Goal: Information Seeking & Learning: Check status

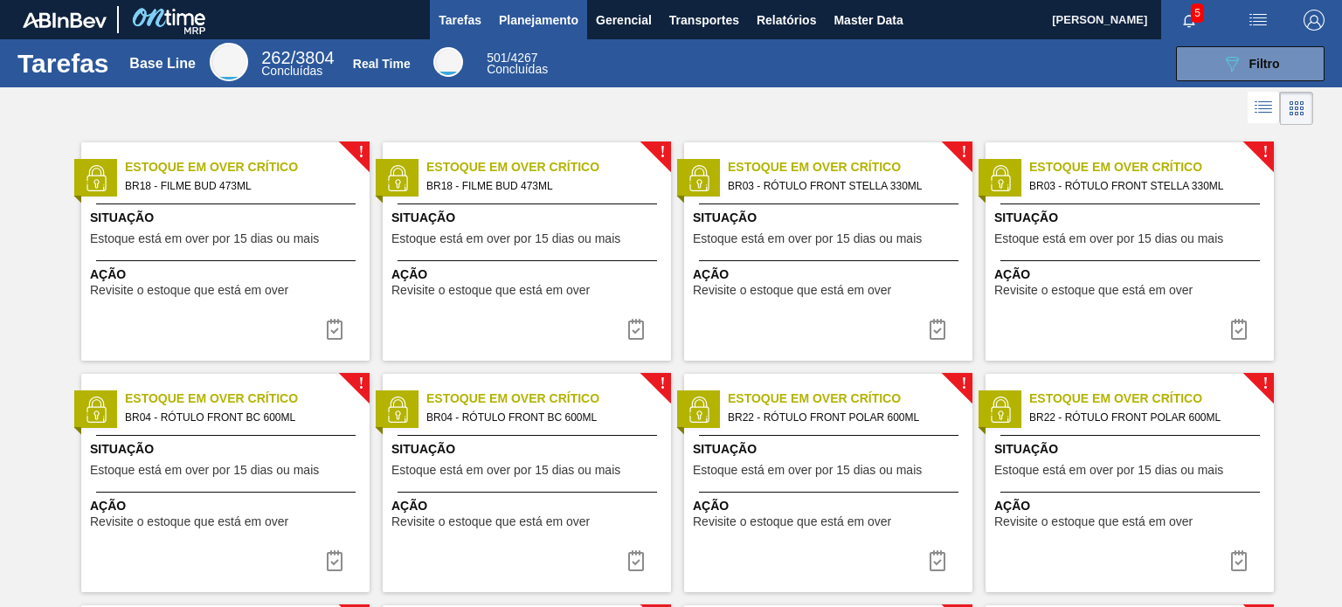
click at [550, 13] on span "Planejamento" at bounding box center [539, 20] width 80 height 21
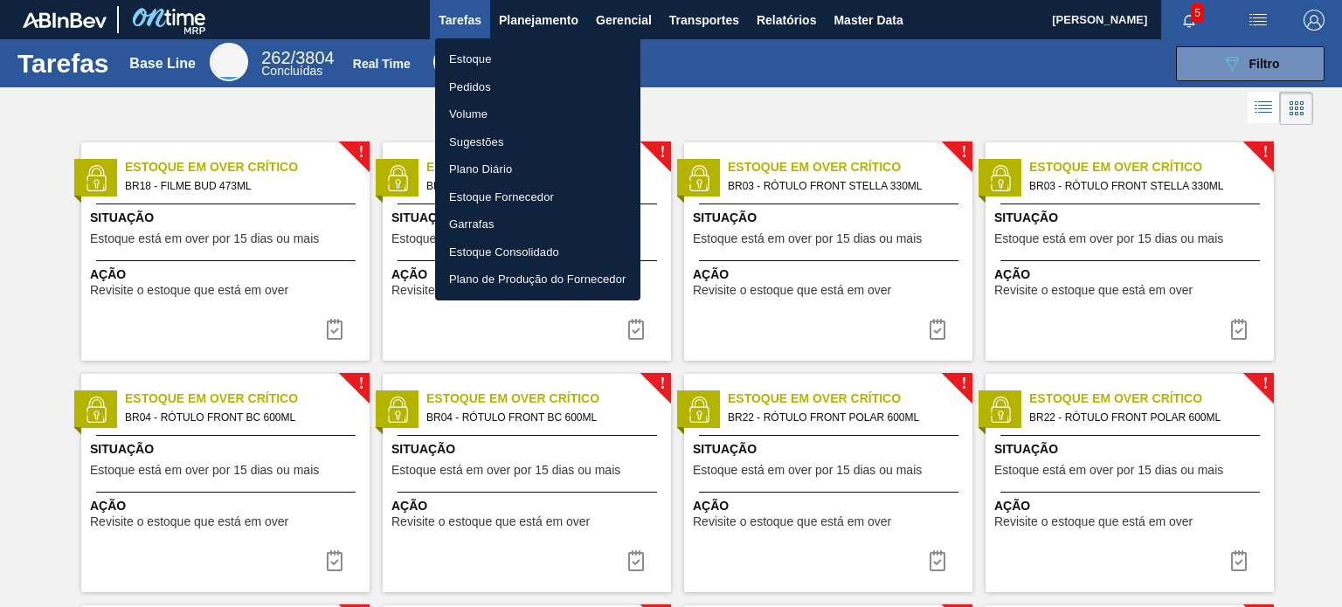
click at [475, 90] on li "Pedidos" at bounding box center [537, 87] width 205 height 28
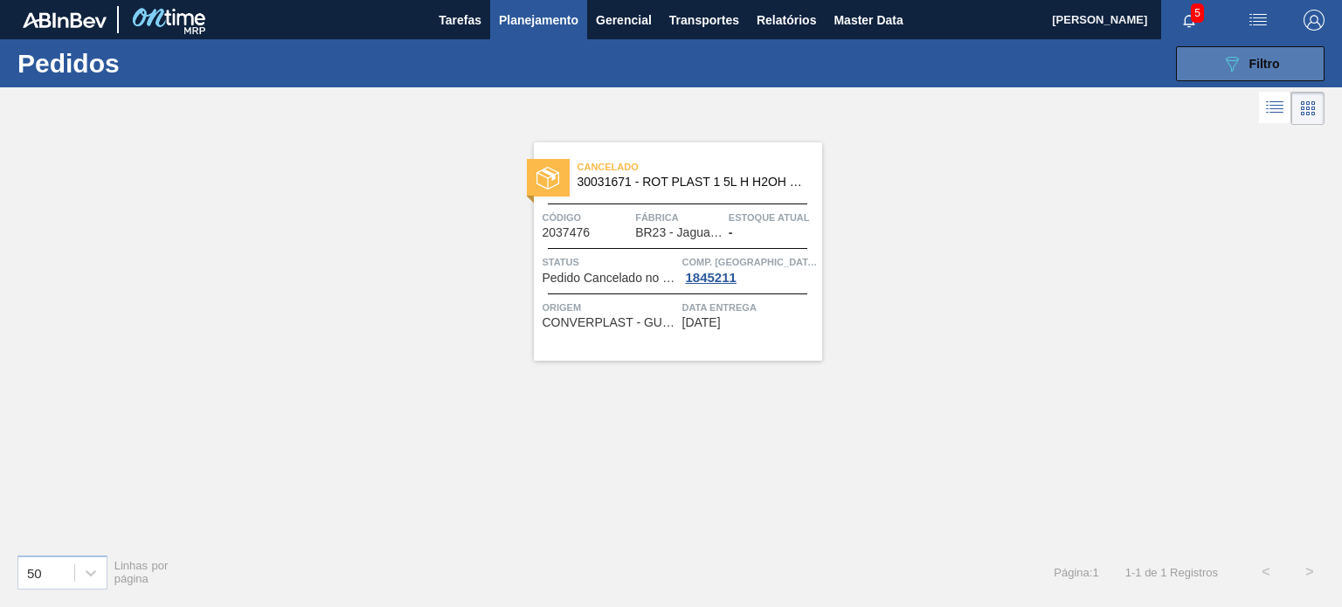
click at [1254, 46] on button "089F7B8B-B2A5-4AFE-B5C0-19BA573D28AC Filtro" at bounding box center [1250, 63] width 149 height 35
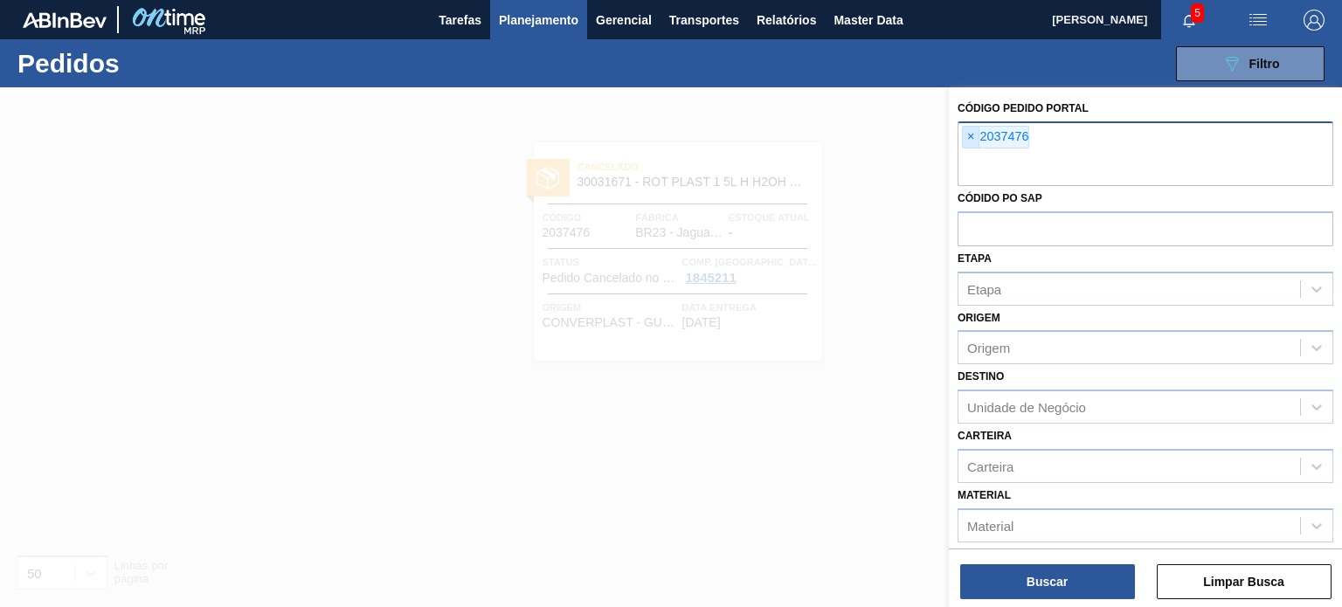
click at [972, 144] on span "×" at bounding box center [971, 137] width 17 height 21
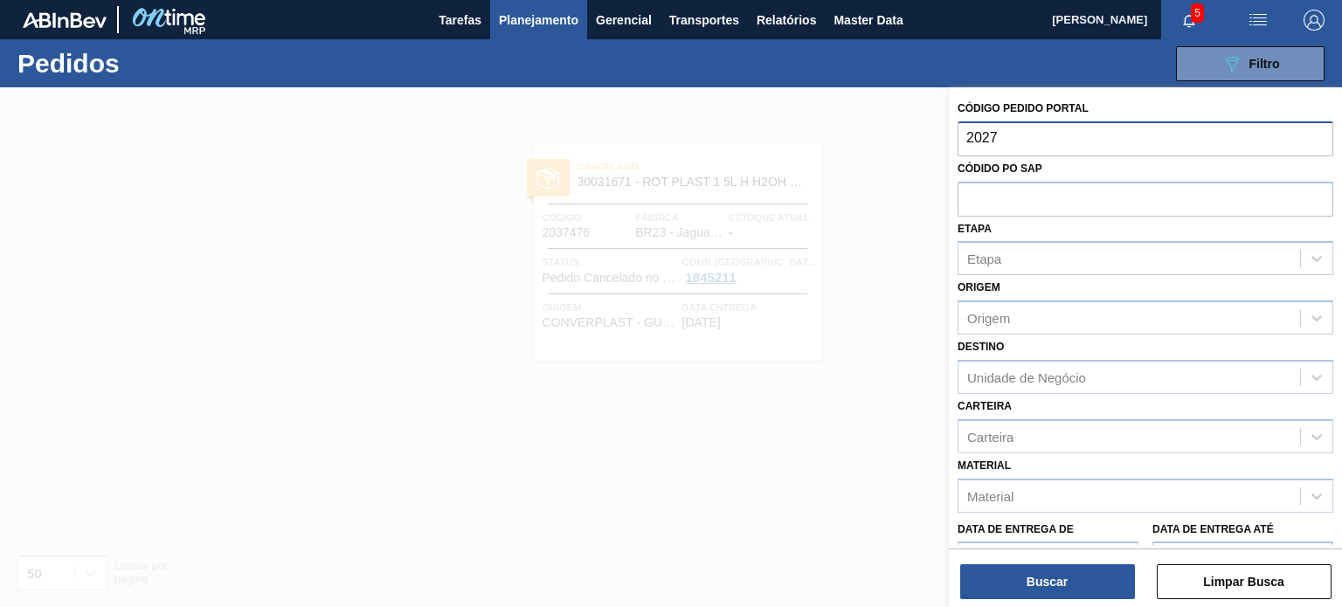
type input "2027"
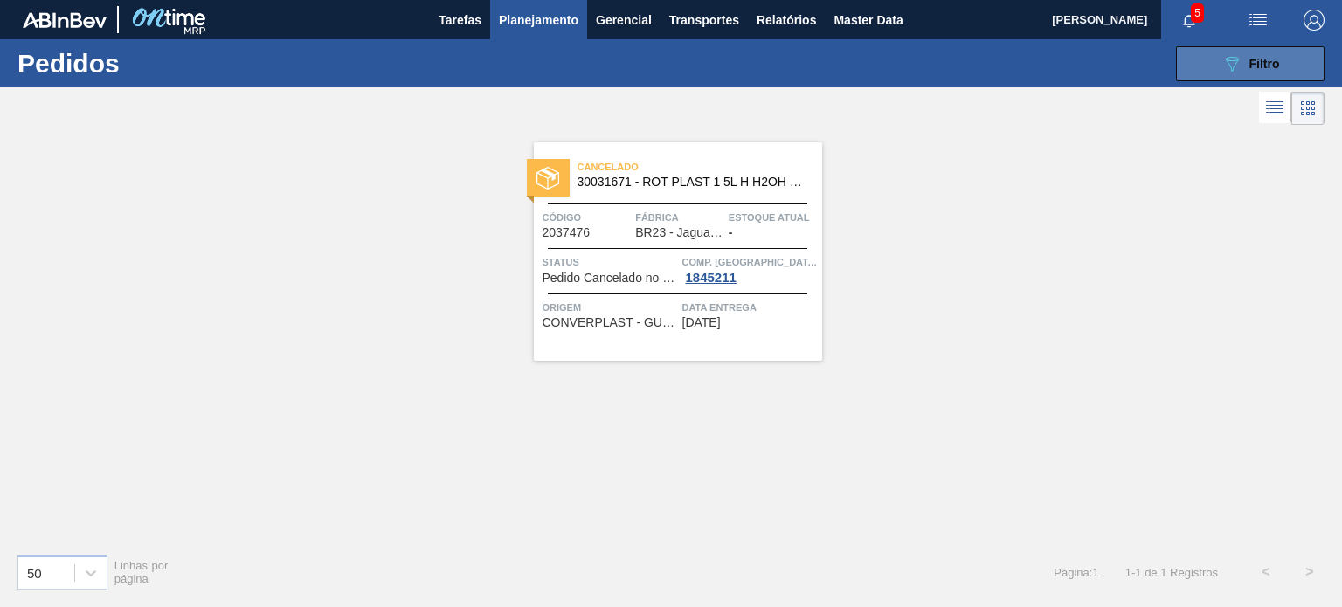
click at [1288, 64] on button "089F7B8B-B2A5-4AFE-B5C0-19BA573D28AC Filtro" at bounding box center [1250, 63] width 149 height 35
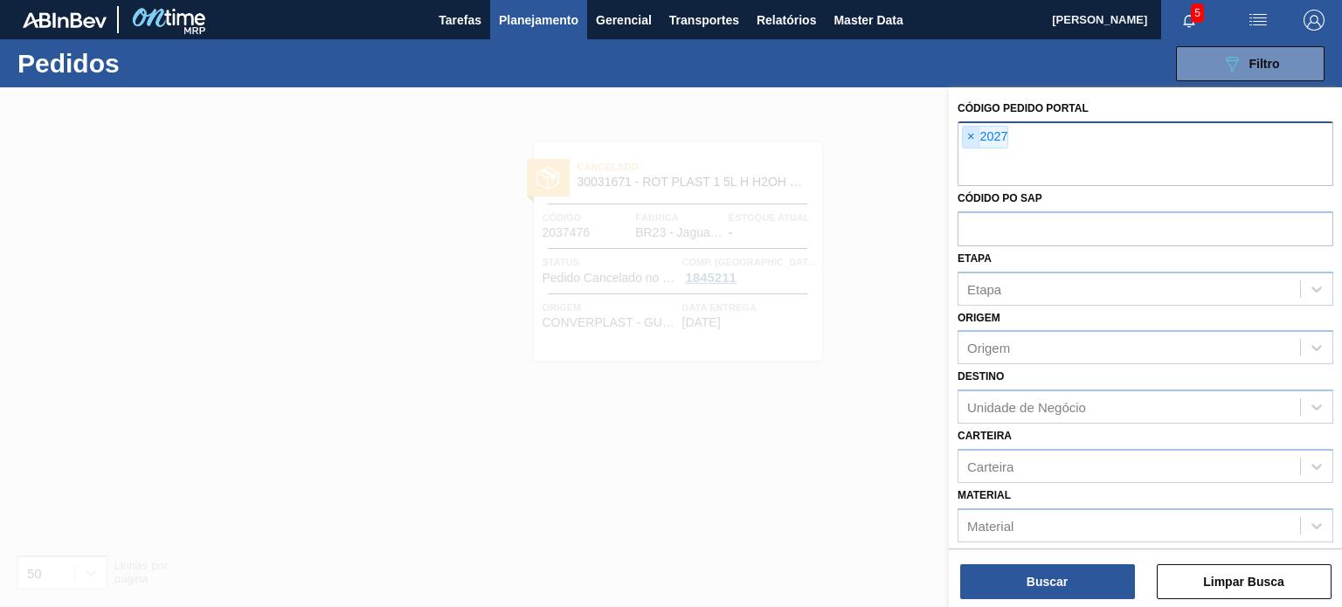
click at [965, 135] on span "×" at bounding box center [971, 137] width 17 height 21
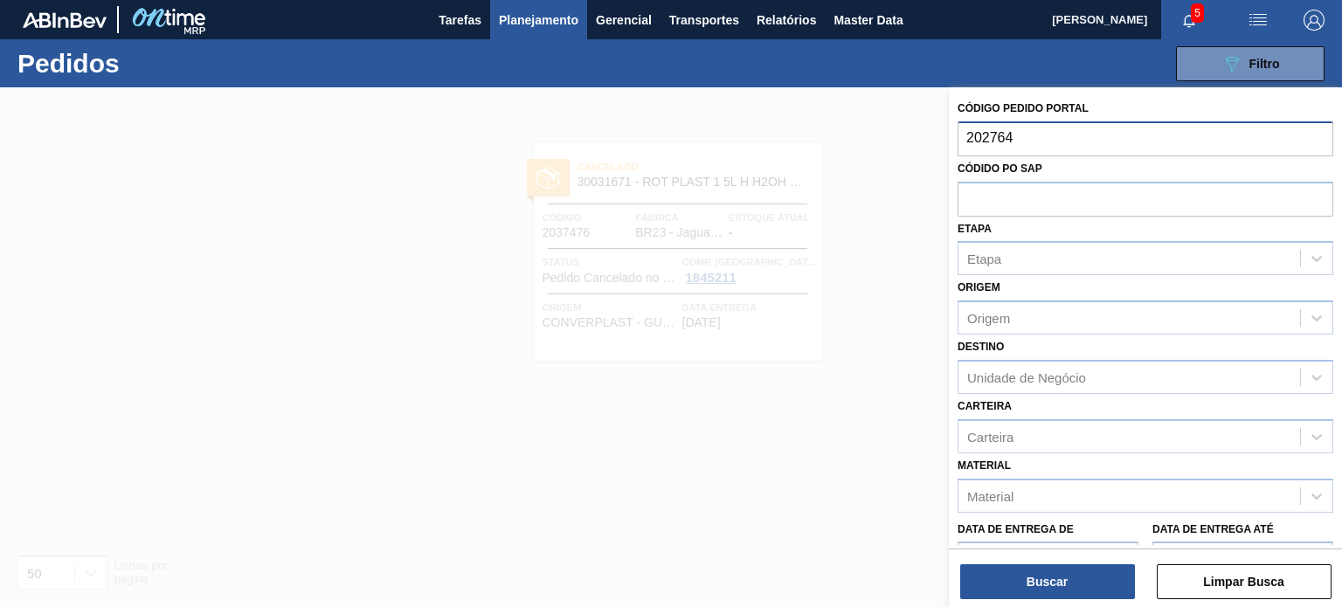
type input "2027649"
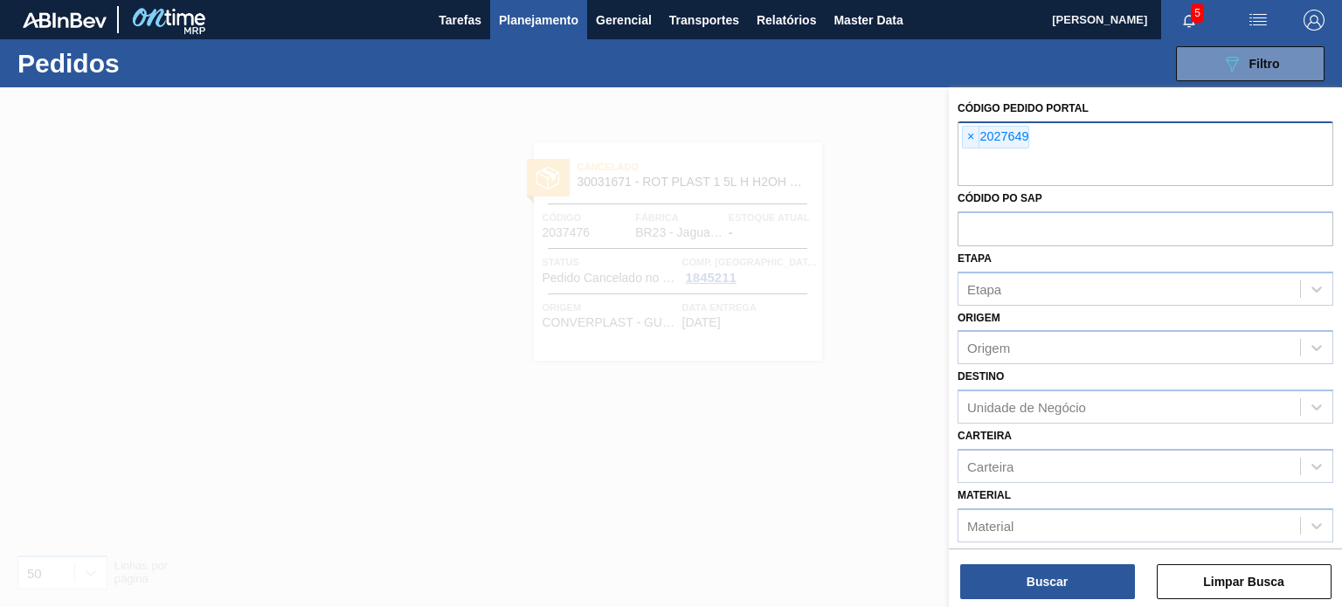
click at [1077, 604] on div "Código Pedido Portal × 2027649 Códido PO SAP Etapa Etapa Origem Origem Destino …" at bounding box center [1145, 349] width 393 height 524
click at [1071, 588] on button "Buscar" at bounding box center [1048, 582] width 175 height 35
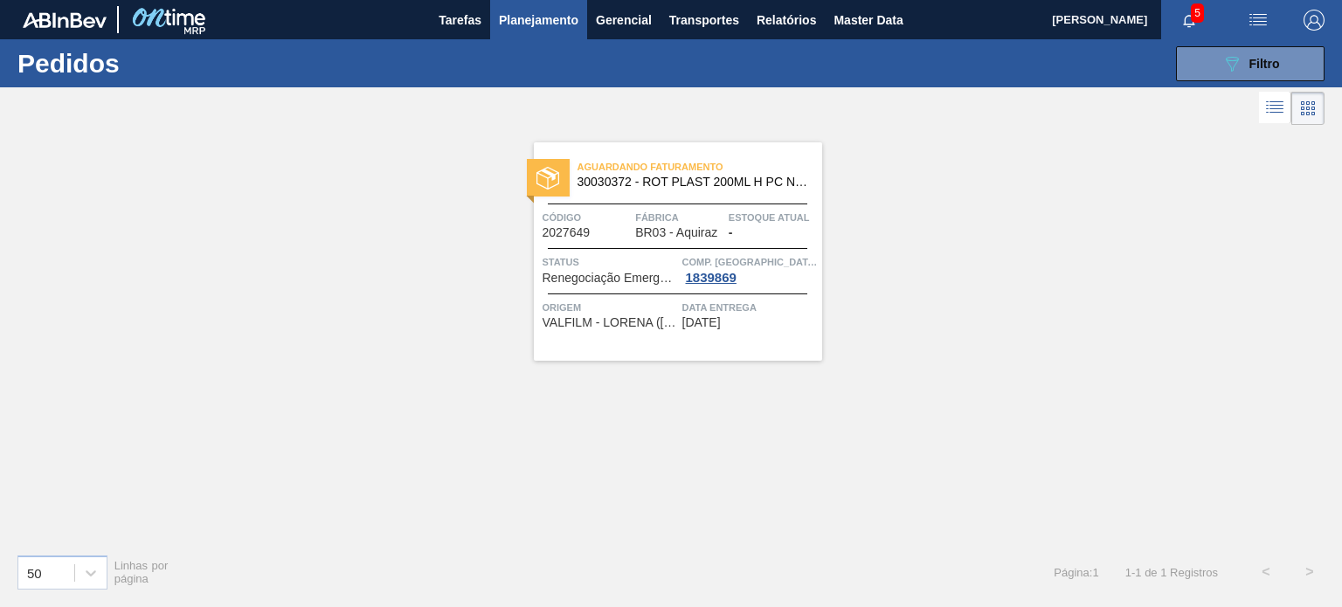
click at [758, 232] on div "Estoque atual -" at bounding box center [773, 224] width 89 height 31
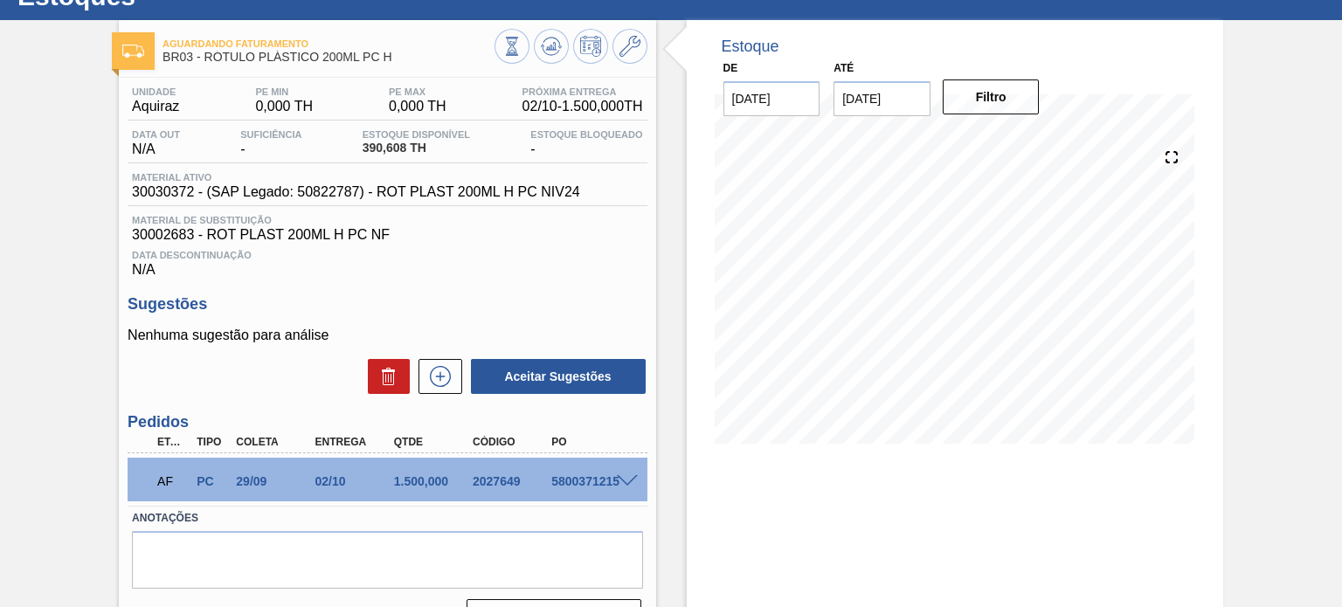
scroll to position [143, 0]
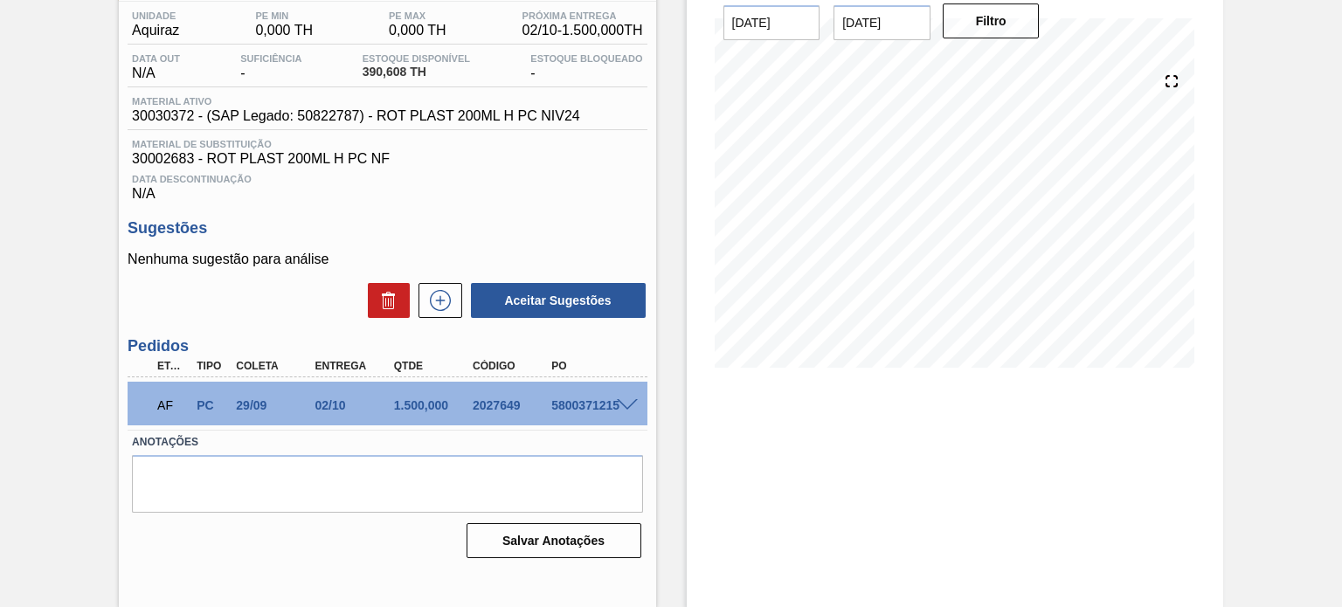
click at [623, 403] on span at bounding box center [627, 405] width 21 height 13
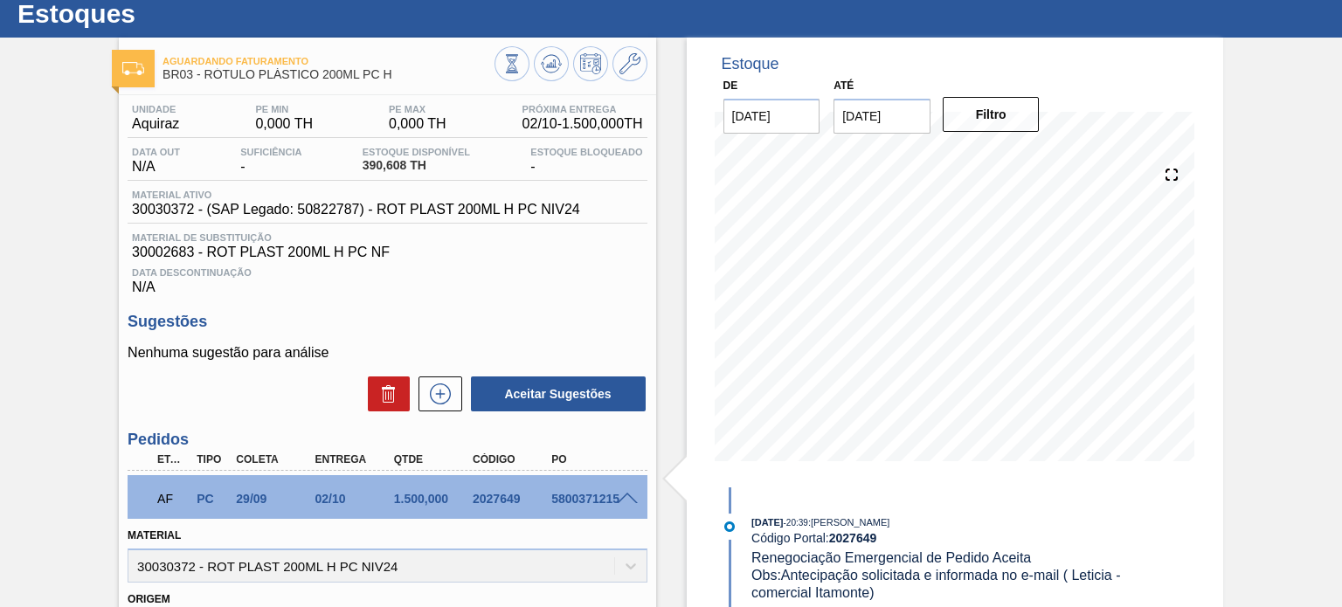
scroll to position [0, 0]
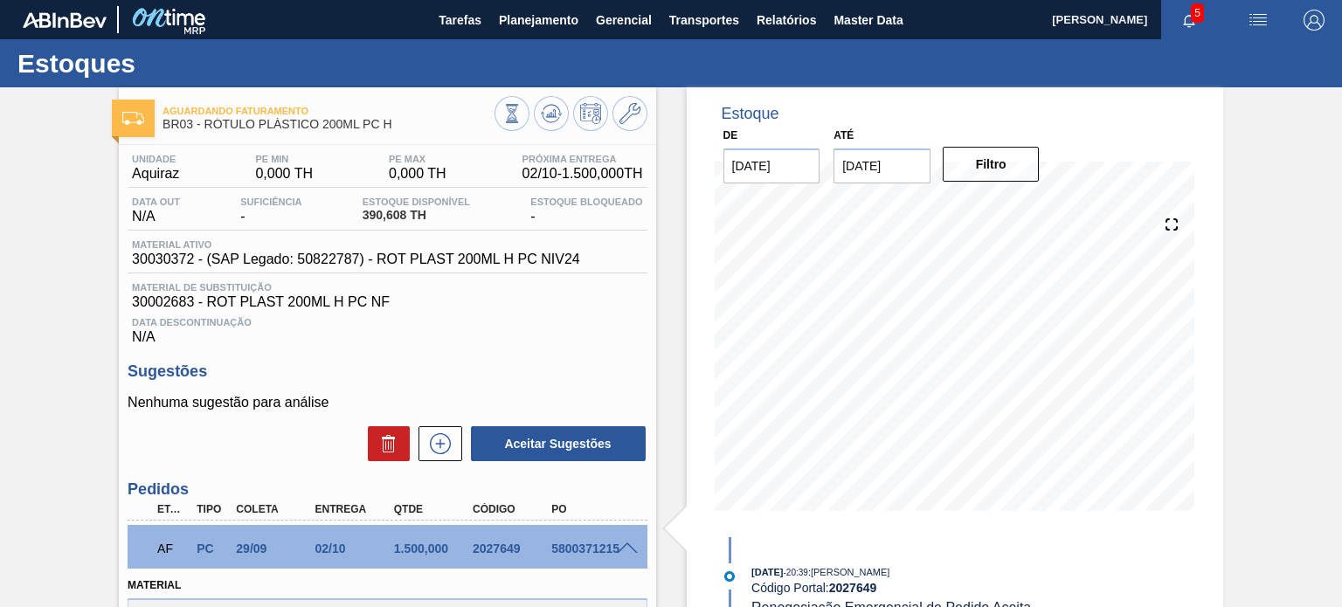
click at [507, 40] on div "Estoques" at bounding box center [671, 63] width 1342 height 48
drag, startPoint x: 399, startPoint y: 127, endPoint x: 322, endPoint y: 95, distance: 83.1
click at [399, 126] on span "BR03 - RÓTULO PLÁSTICO 200ML PC H" at bounding box center [328, 124] width 331 height 13
drag, startPoint x: 398, startPoint y: 128, endPoint x: 384, endPoint y: 128, distance: 14.0
click at [394, 128] on span "BR03 - RÓTULO PLÁSTICO 200ML PC H" at bounding box center [328, 124] width 331 height 13
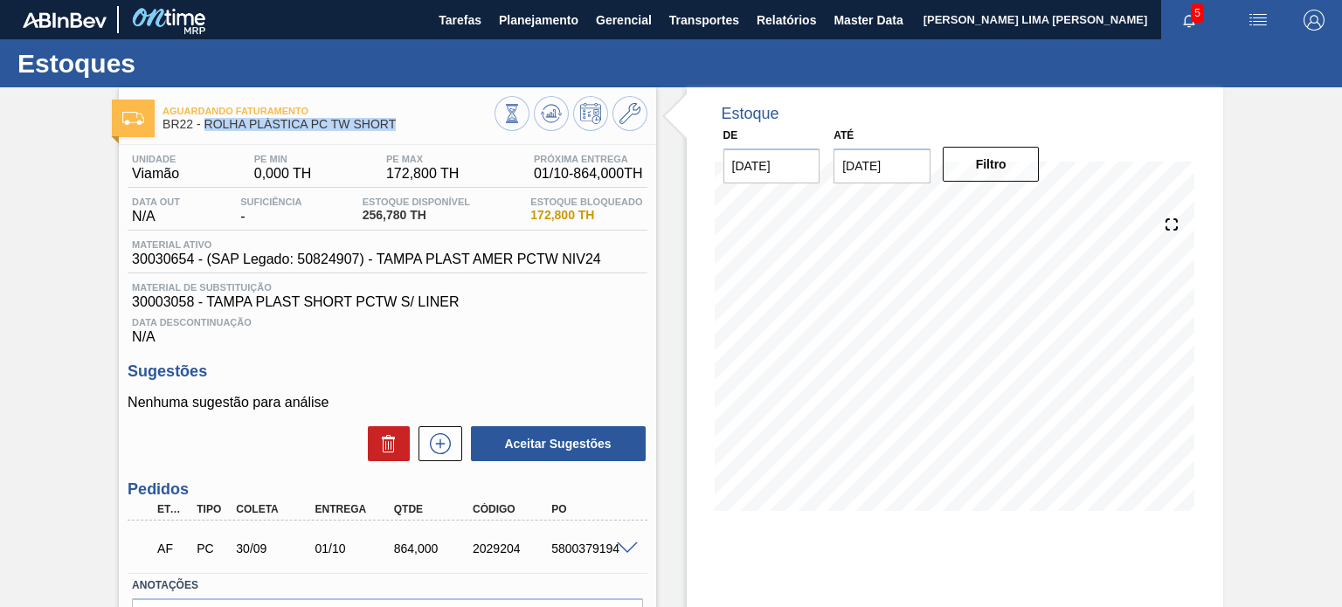
drag, startPoint x: 325, startPoint y: 138, endPoint x: 205, endPoint y: 132, distance: 119.9
click at [205, 132] on div "Aguardando Faturamento BR22 - ROLHA PLÁSTICA PC TW SHORT" at bounding box center [328, 118] width 331 height 39
copy span "ROLHA PLÁSTICA PC TW SHORT"
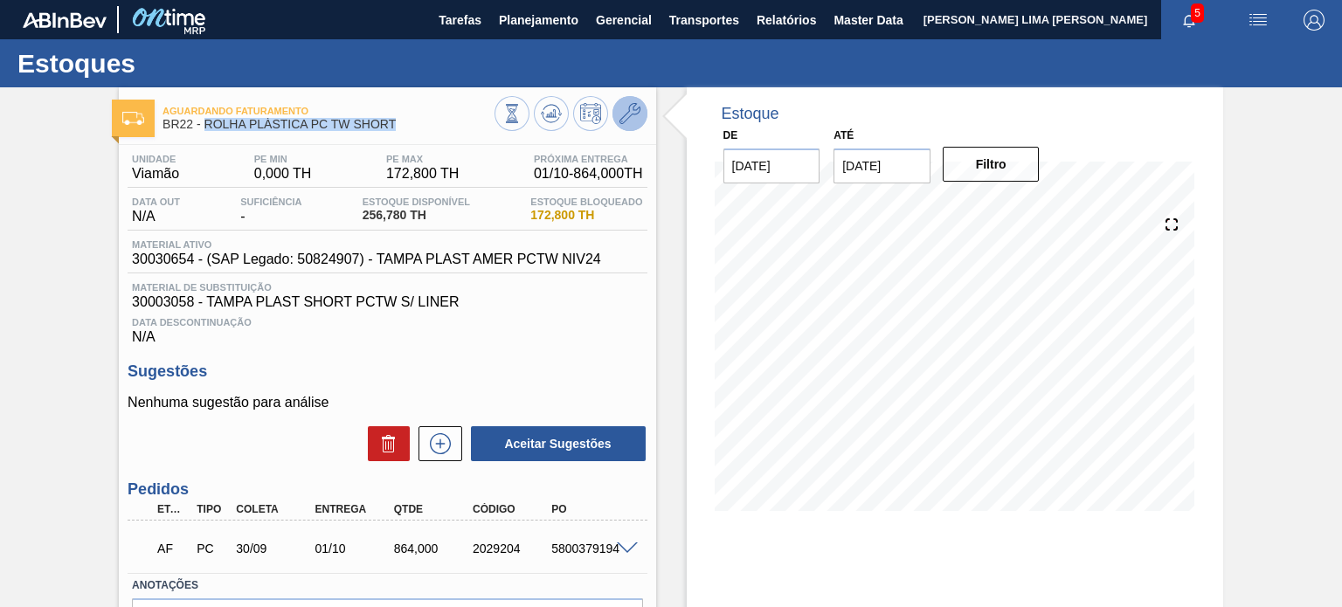
click at [628, 105] on icon at bounding box center [630, 113] width 21 height 21
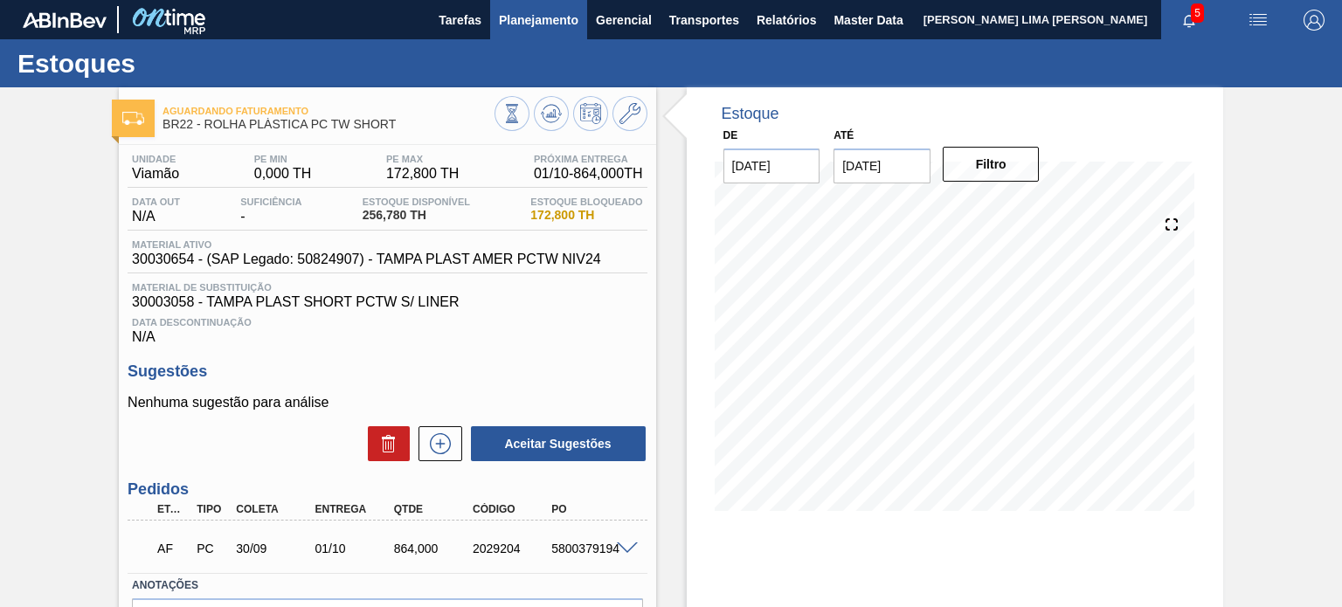
click at [526, 34] on button "Planejamento" at bounding box center [538, 19] width 97 height 39
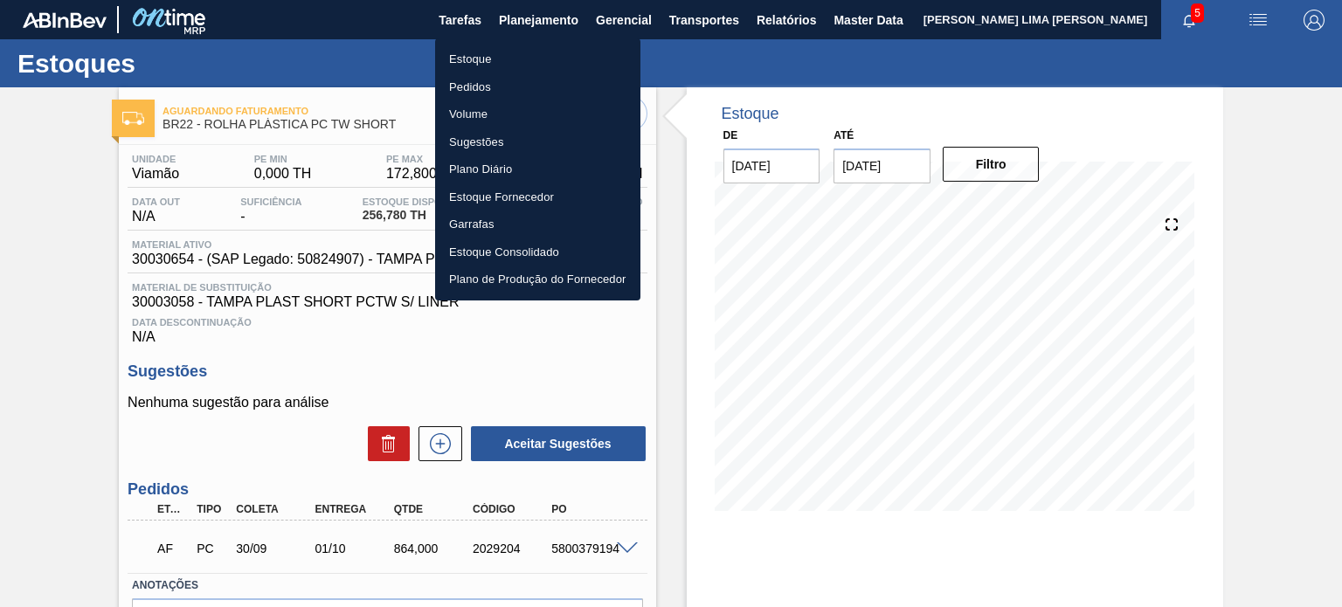
click at [482, 56] on li "Estoque" at bounding box center [537, 59] width 205 height 28
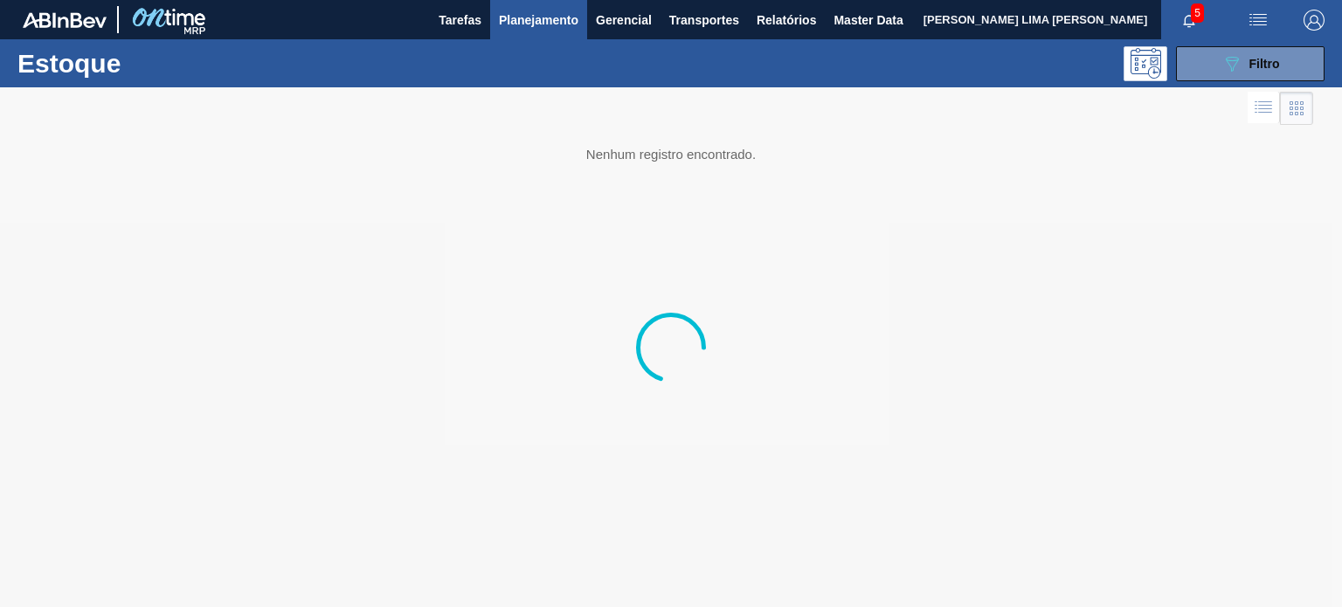
click at [1206, 88] on div at bounding box center [671, 347] width 1342 height 520
click at [1210, 77] on button "089F7B8B-B2A5-4AFE-B5C0-19BA573D28AC Filtro" at bounding box center [1250, 63] width 149 height 35
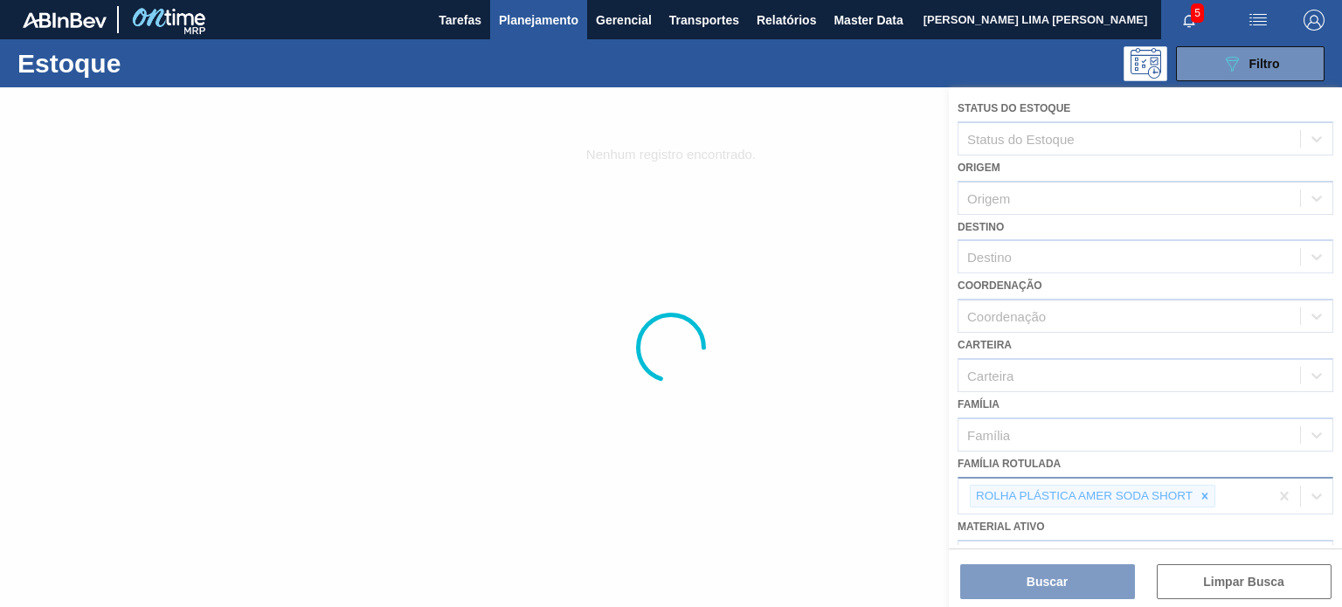
drag, startPoint x: 1199, startPoint y: 485, endPoint x: 1199, endPoint y: 499, distance: 14.0
click at [1199, 486] on div at bounding box center [1205, 497] width 19 height 22
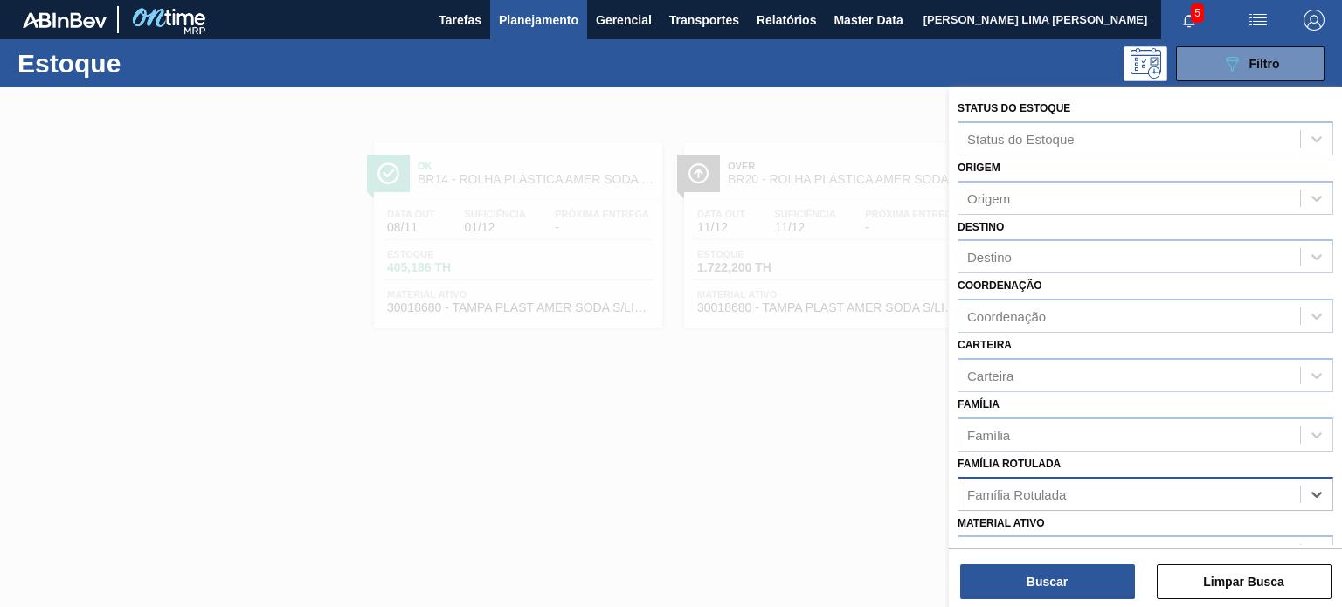
paste Rotulada "ROLHA PLÁSTICA PC NORMAL"
type Rotulada "ROLHA PLÁSTICA PC NORMAL"
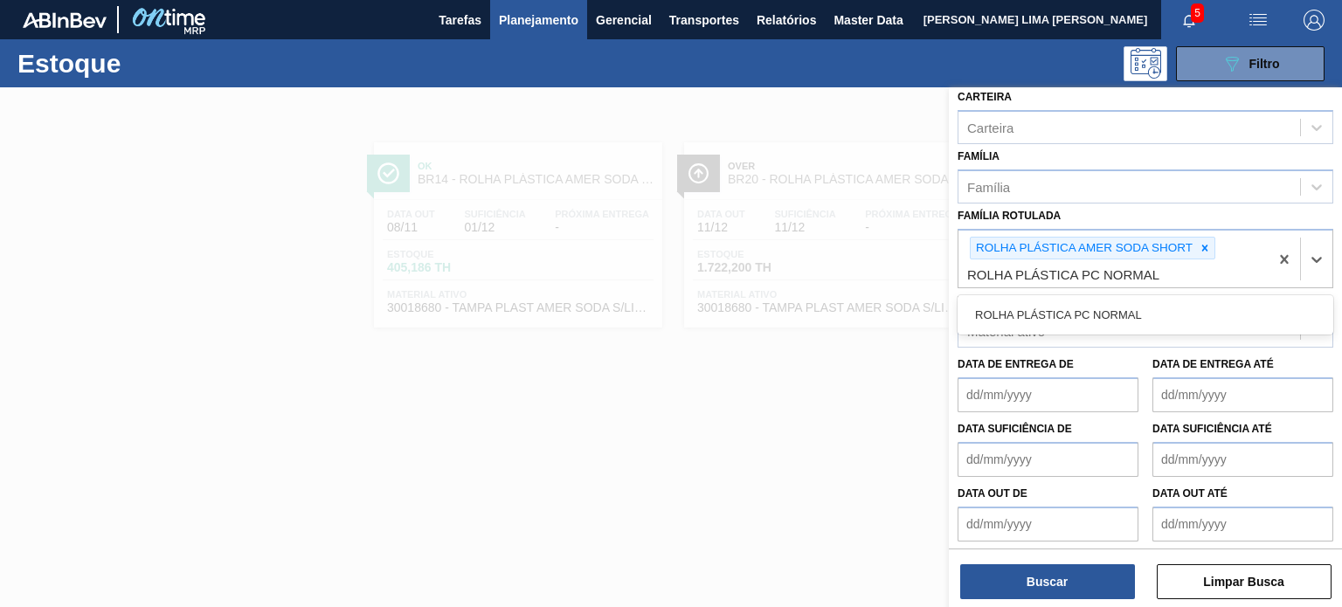
click at [1202, 242] on icon at bounding box center [1205, 248] width 12 height 12
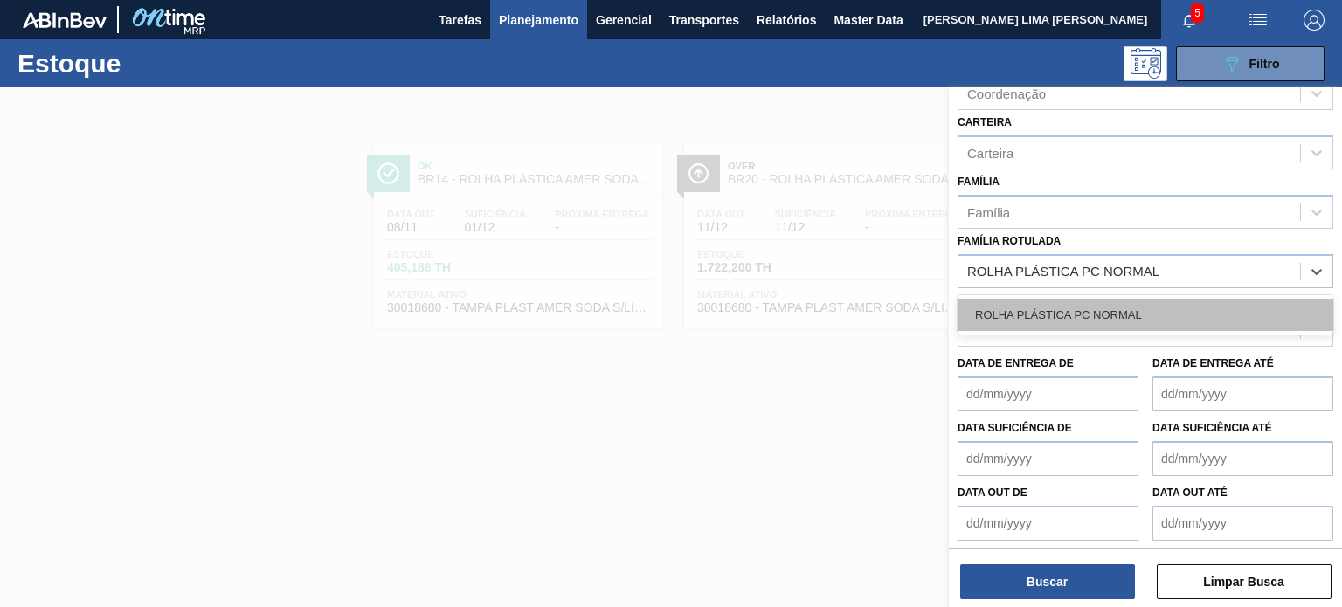
click at [1140, 299] on div "ROLHA PLÁSTICA PC NORMAL" at bounding box center [1146, 315] width 376 height 32
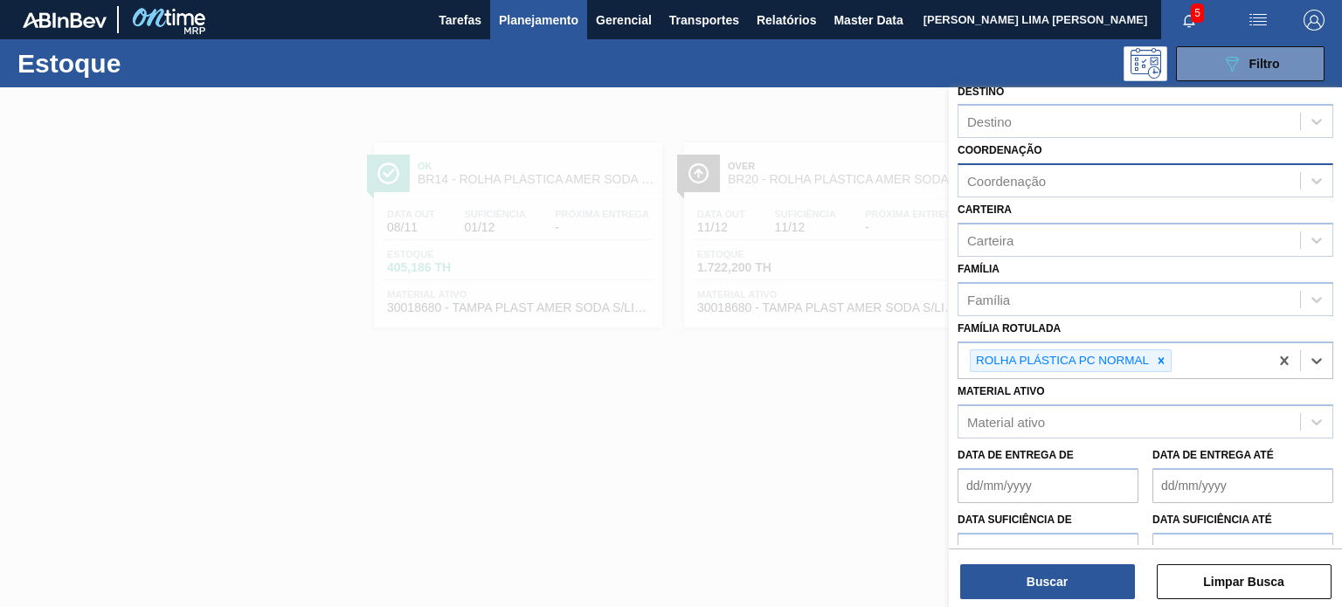
scroll to position [52, 0]
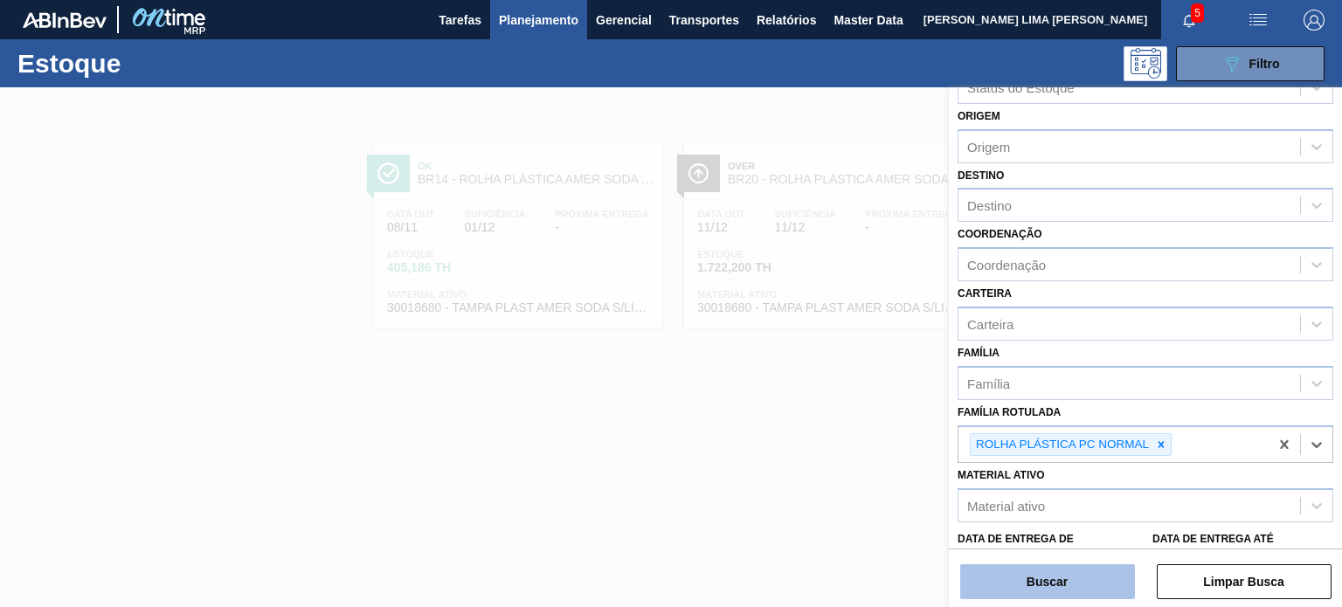
click at [1089, 589] on button "Buscar" at bounding box center [1048, 582] width 175 height 35
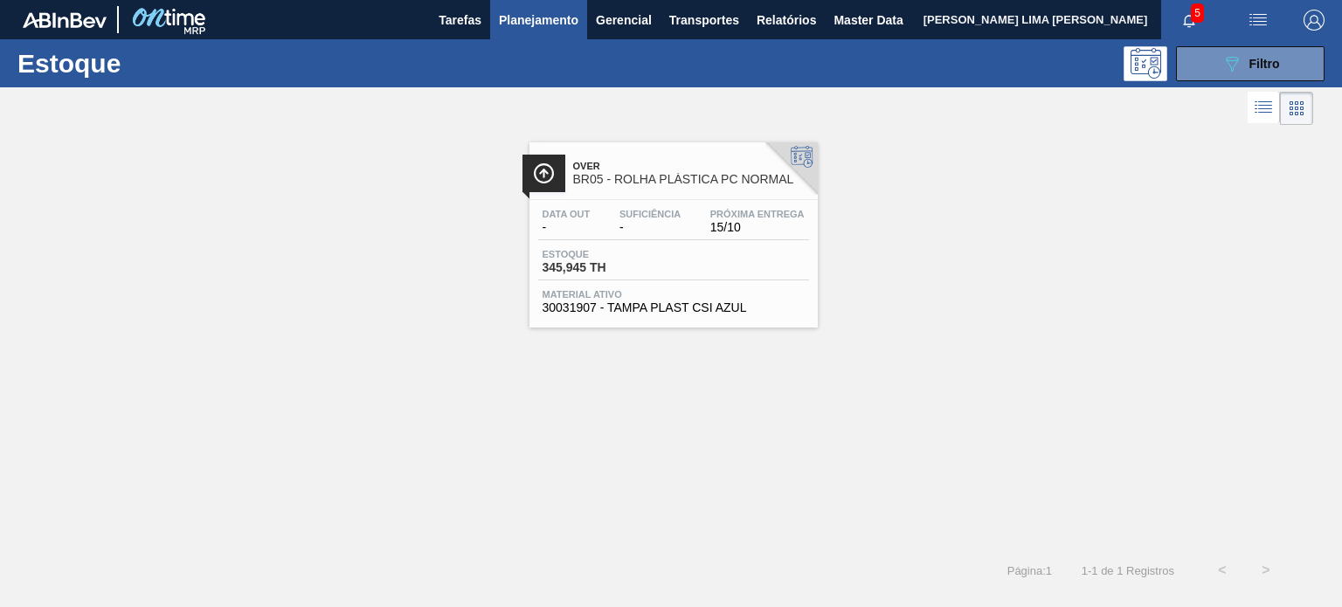
click at [676, 207] on div "Data out - Suficiência - Próxima Entrega 15/10 Estoque 345,945 TH Material ativ…" at bounding box center [674, 259] width 288 height 119
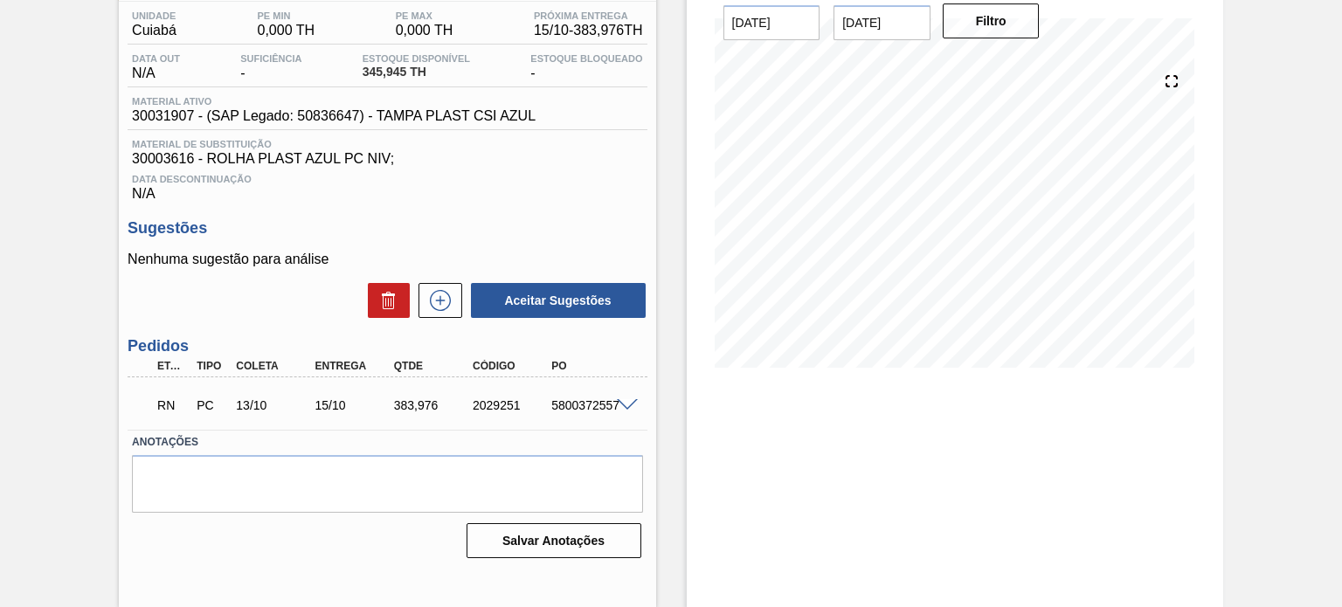
scroll to position [143, 0]
click at [621, 410] on span at bounding box center [627, 405] width 21 height 13
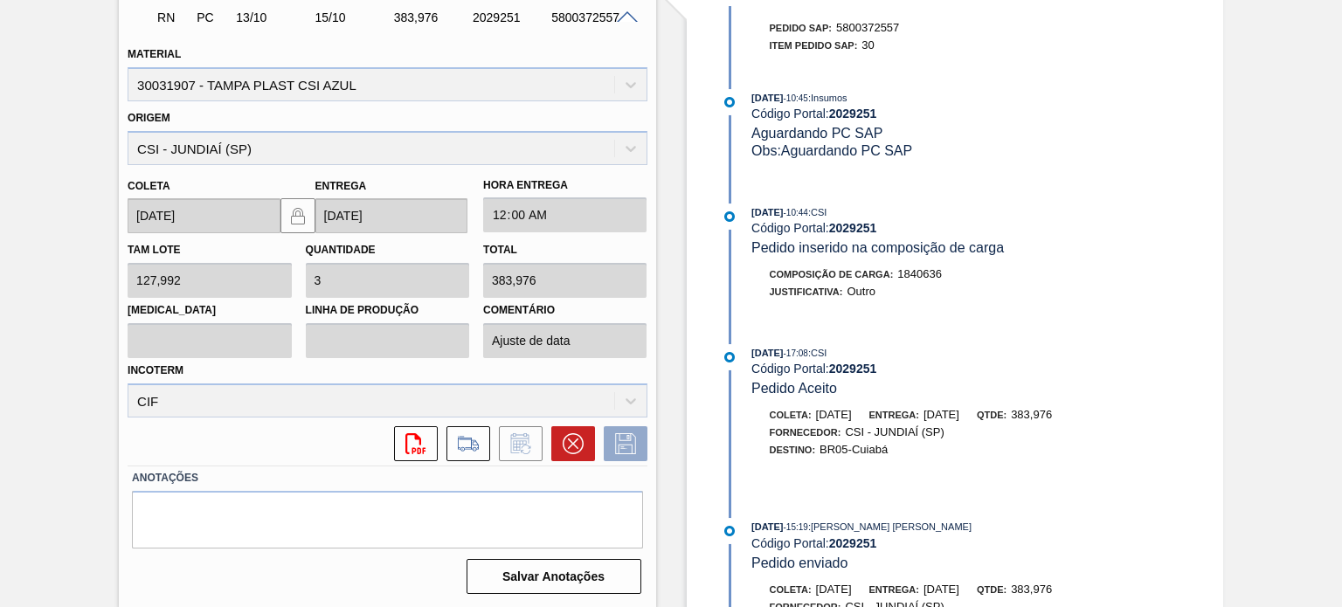
scroll to position [863, 0]
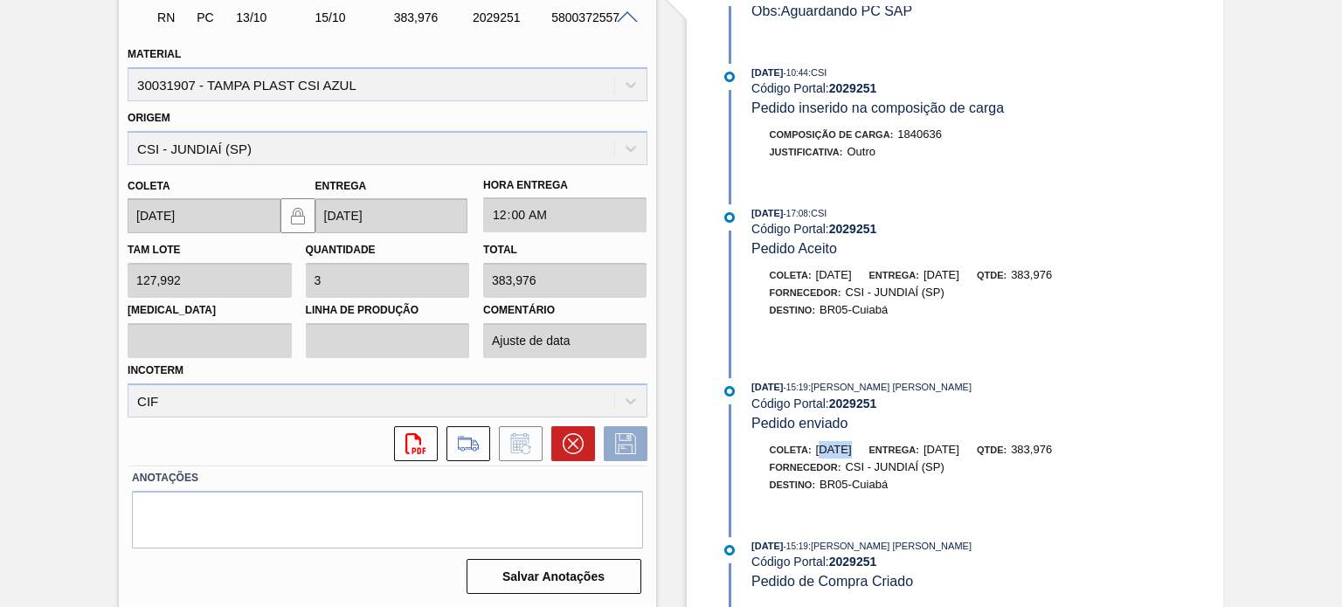
drag, startPoint x: 822, startPoint y: 447, endPoint x: 845, endPoint y: 447, distance: 23.6
click at [845, 447] on span "[DATE]" at bounding box center [834, 449] width 36 height 13
click at [775, 543] on span "[DATE]" at bounding box center [767, 546] width 31 height 10
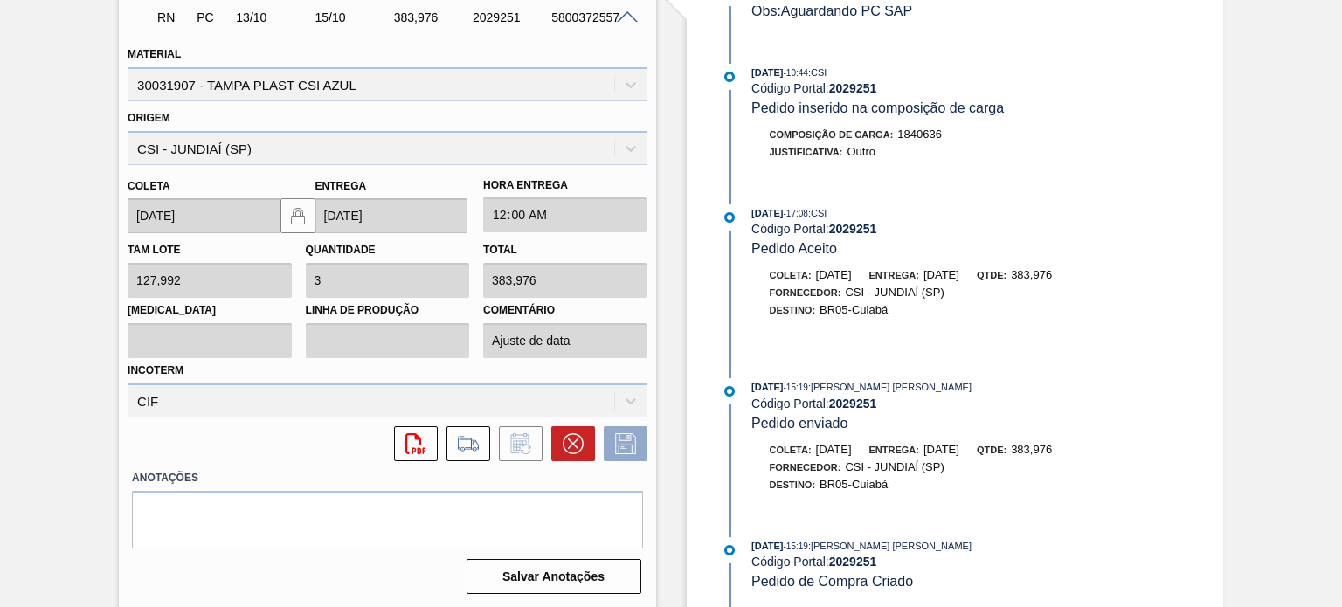
click at [780, 541] on span "[DATE]" at bounding box center [767, 546] width 31 height 10
click at [779, 541] on span "[DATE]" at bounding box center [767, 546] width 31 height 10
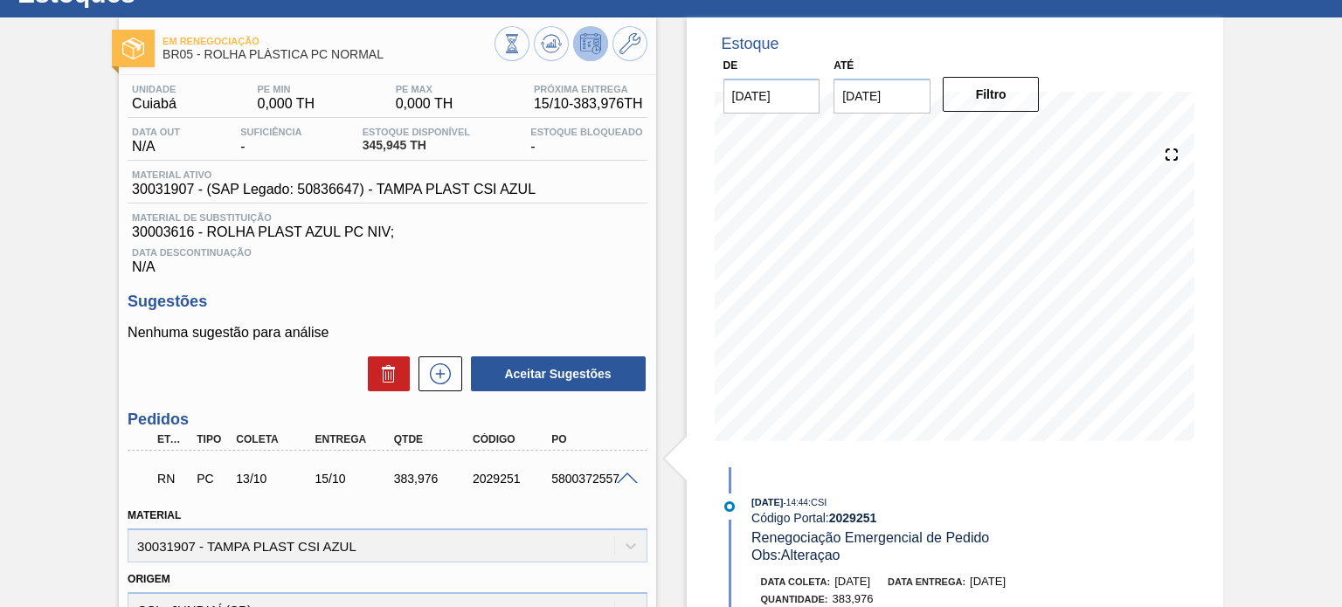
scroll to position [0, 0]
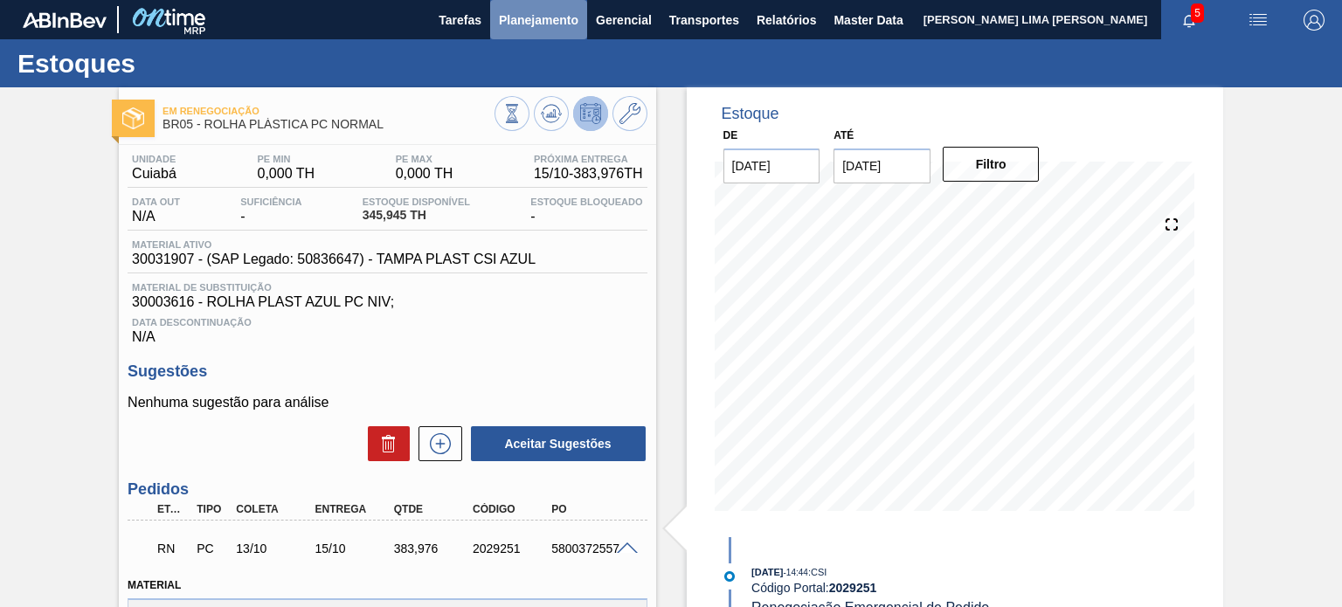
click at [522, 13] on span "Planejamento" at bounding box center [539, 20] width 80 height 21
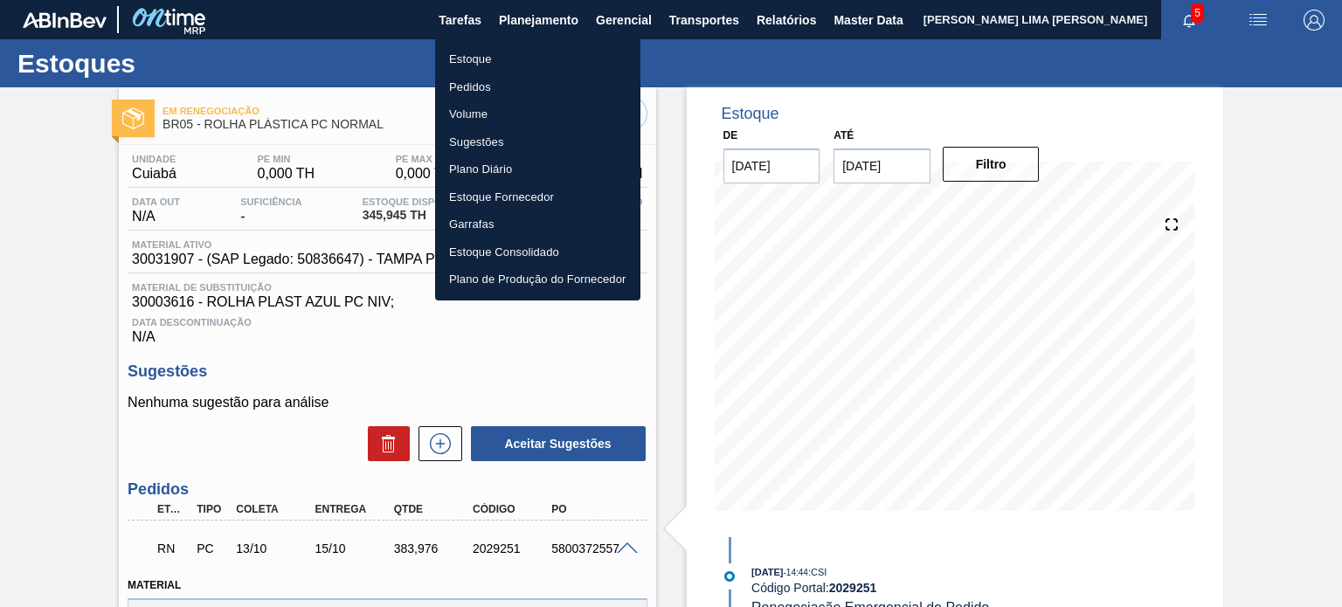
click at [468, 72] on li "Estoque" at bounding box center [537, 59] width 205 height 28
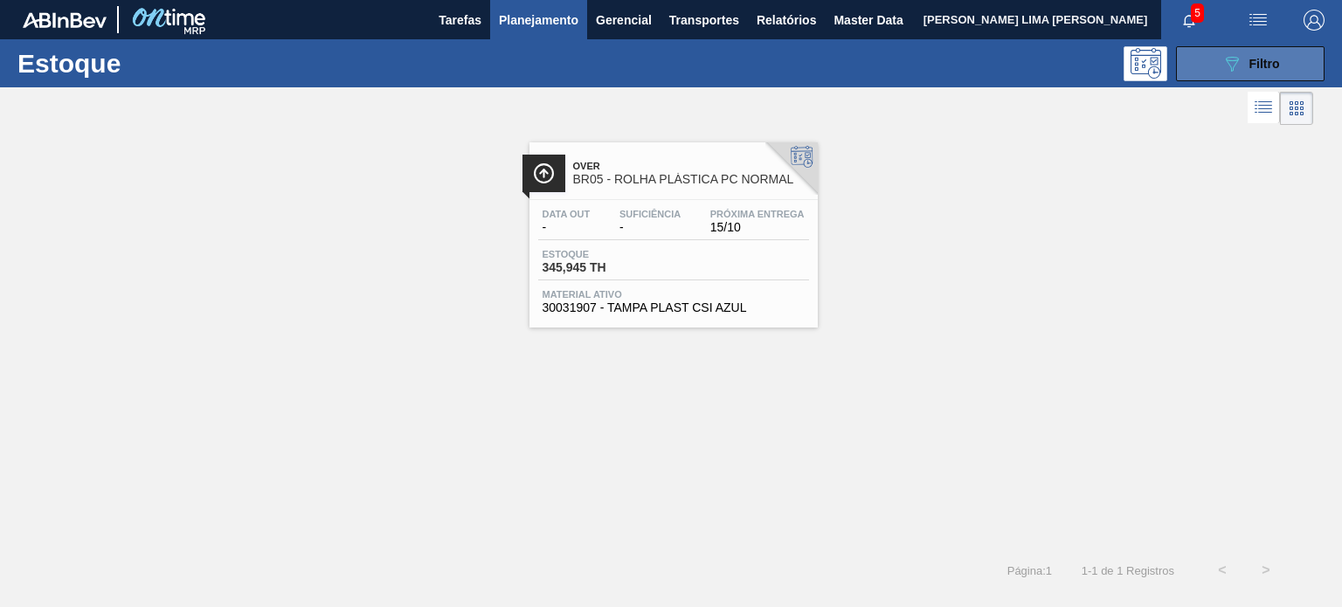
click at [1287, 59] on button "089F7B8B-B2A5-4AFE-B5C0-19BA573D28AC Filtro" at bounding box center [1250, 63] width 149 height 35
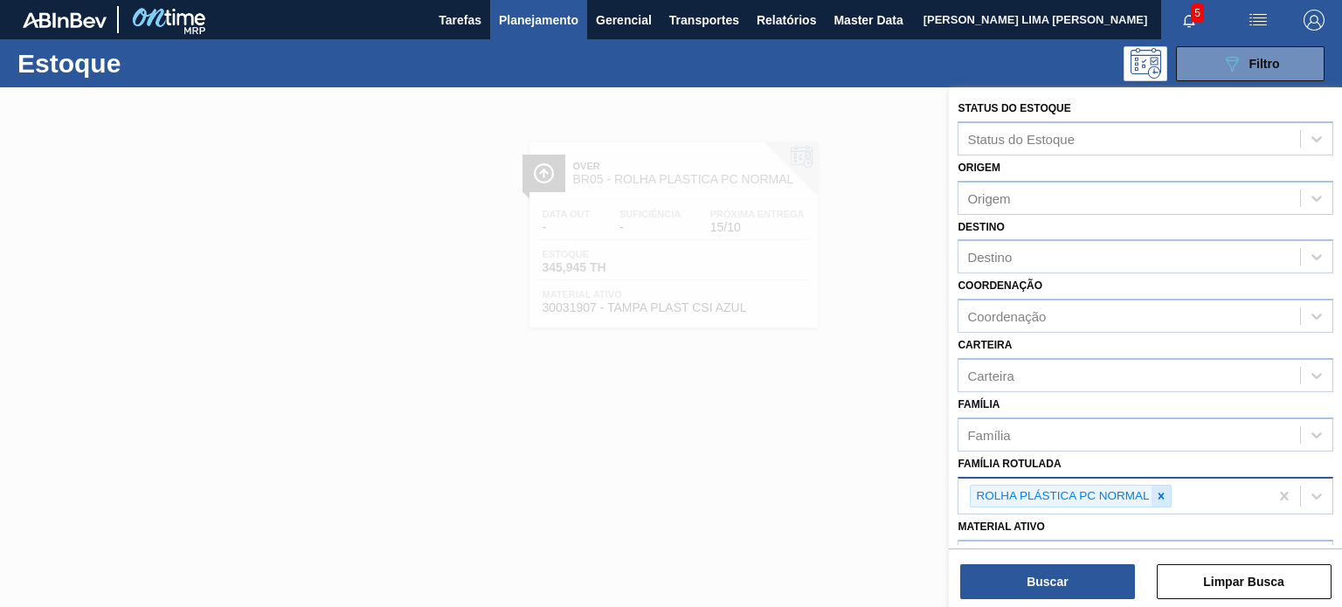
click at [1164, 490] on icon at bounding box center [1161, 496] width 12 height 12
click at [1162, 495] on icon at bounding box center [1162, 496] width 6 height 6
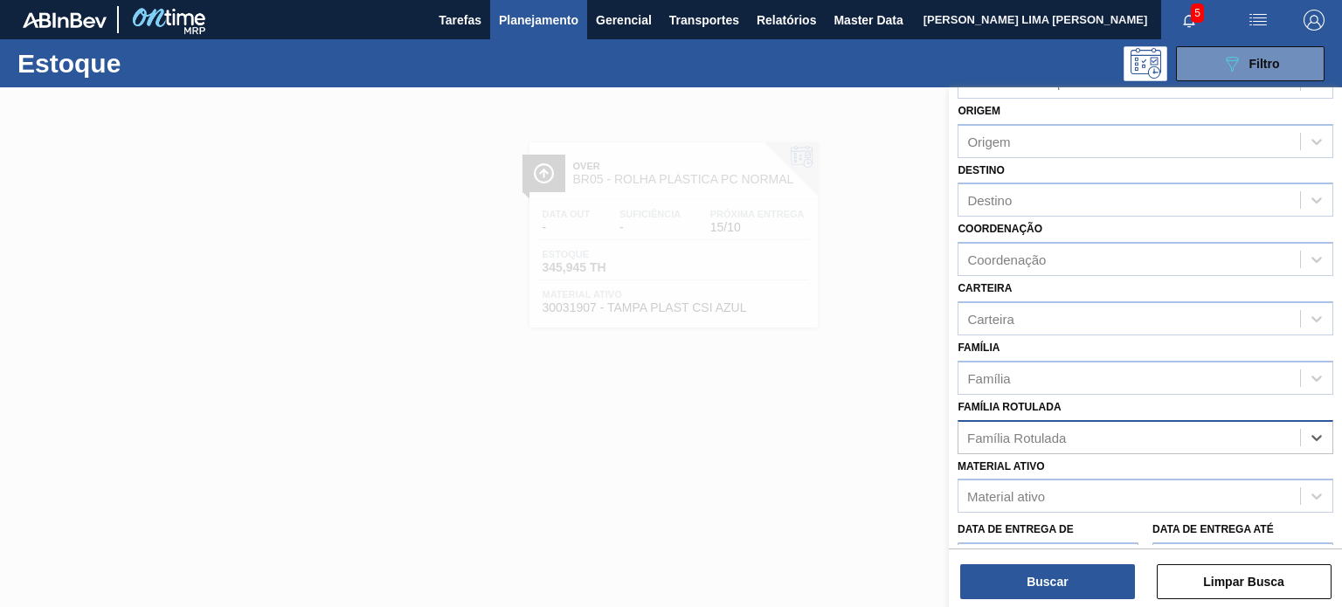
scroll to position [87, 0]
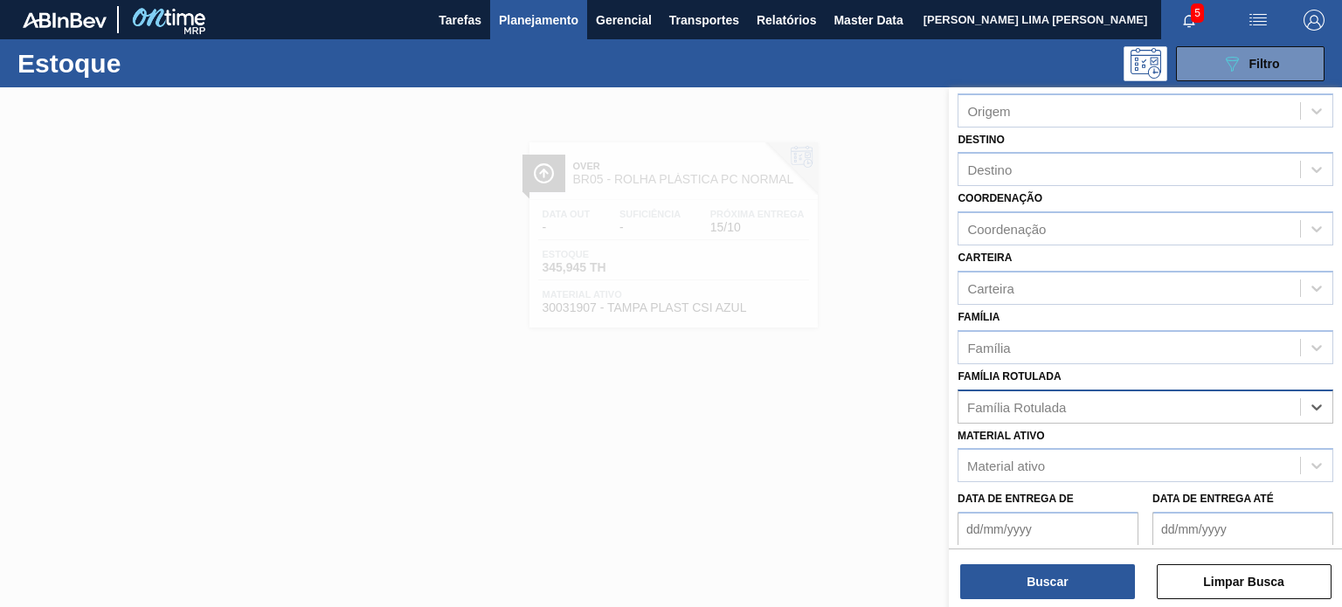
paste Rotulada "ROLHA PLÁSTICA BARÉ S/ LINER"
type Rotulada "ROLHA PLÁSTICA BARÉ S/ LINER"
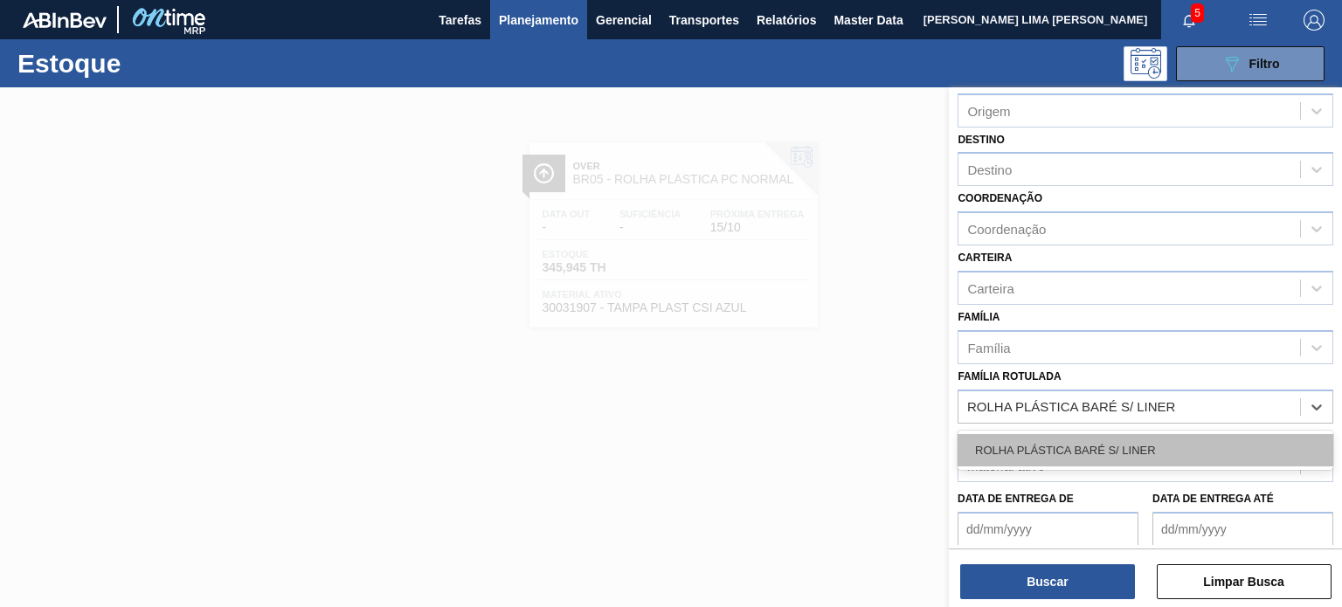
click at [1084, 447] on div "ROLHA PLÁSTICA BARÉ S/ LINER" at bounding box center [1146, 450] width 376 height 32
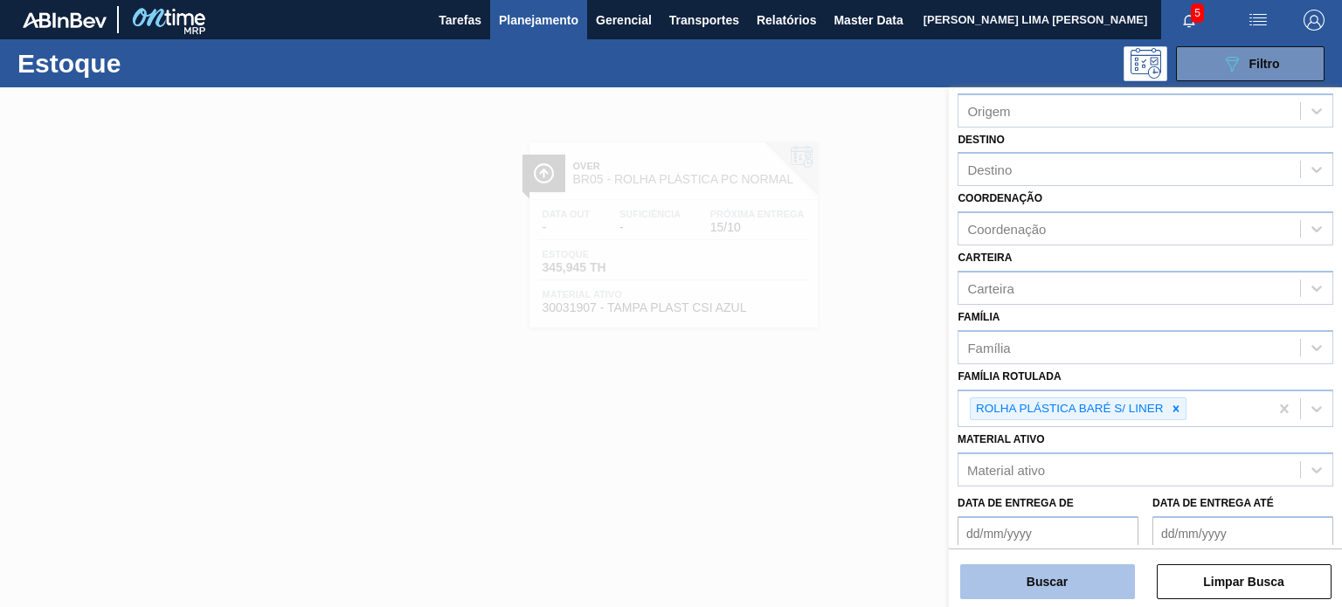
click at [1055, 574] on button "Buscar" at bounding box center [1048, 582] width 175 height 35
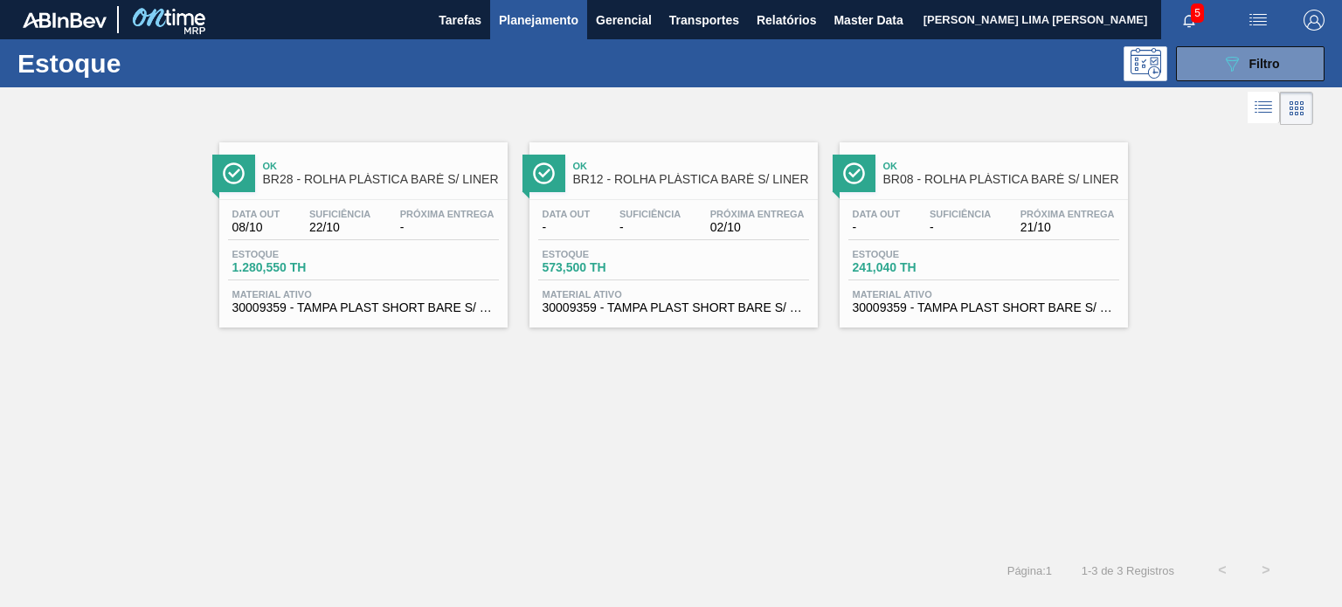
click at [406, 214] on span "Próxima Entrega" at bounding box center [447, 214] width 94 height 10
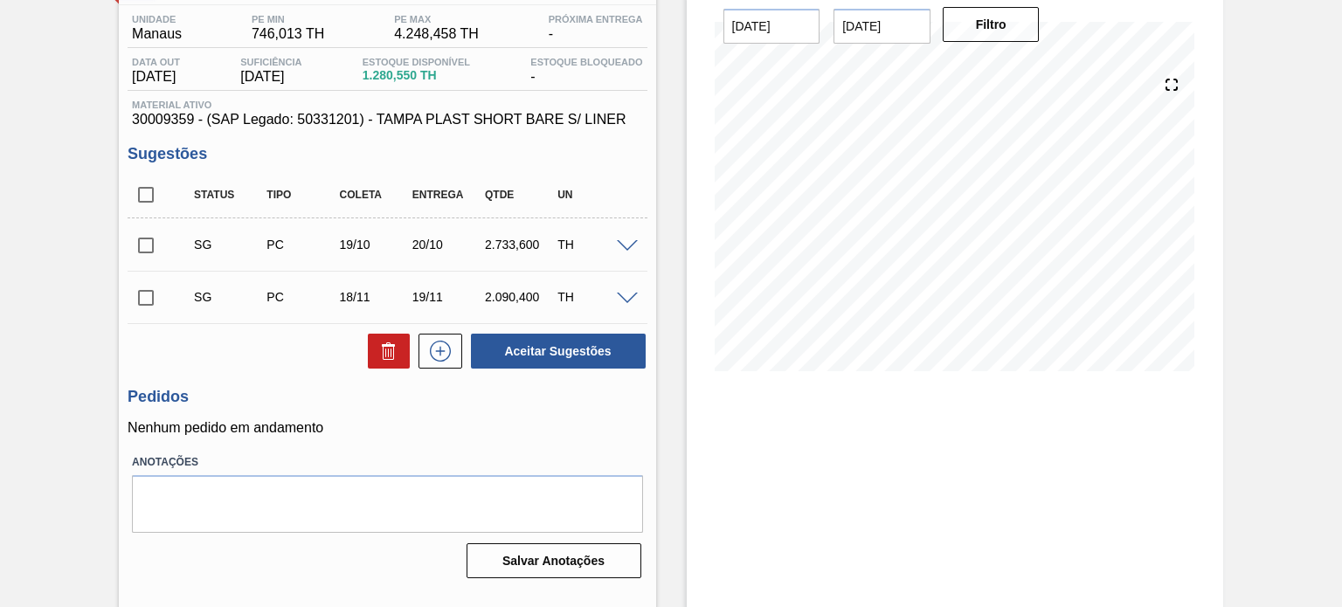
scroll to position [143, 0]
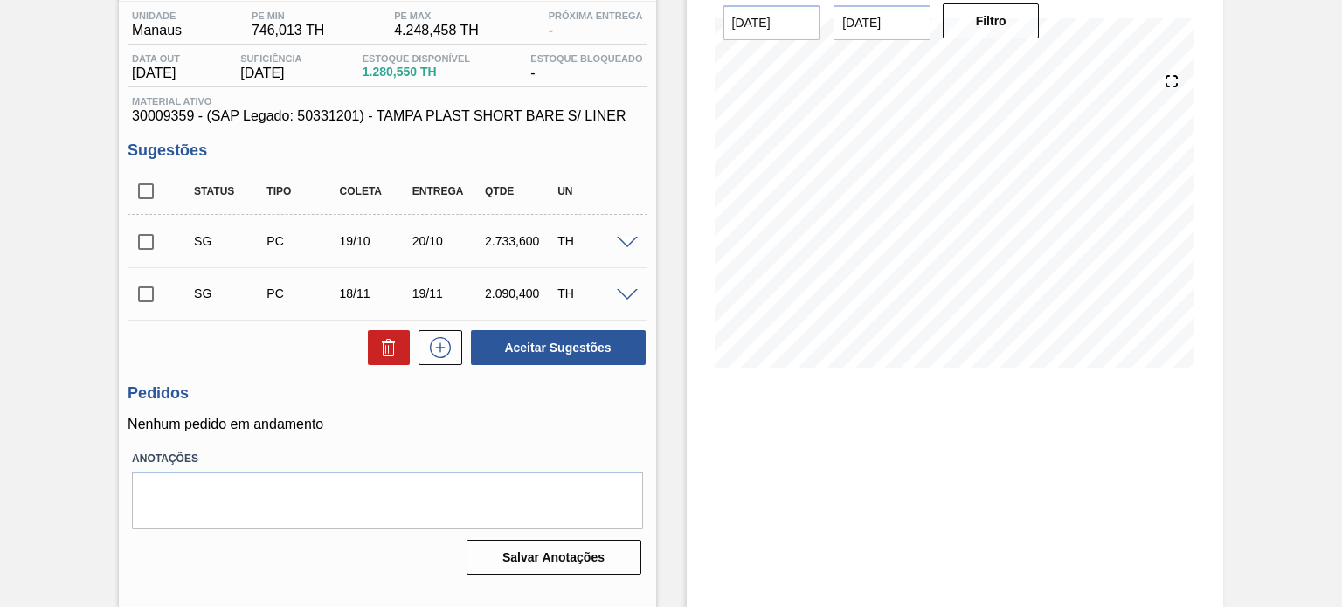
click at [622, 242] on span at bounding box center [627, 243] width 21 height 13
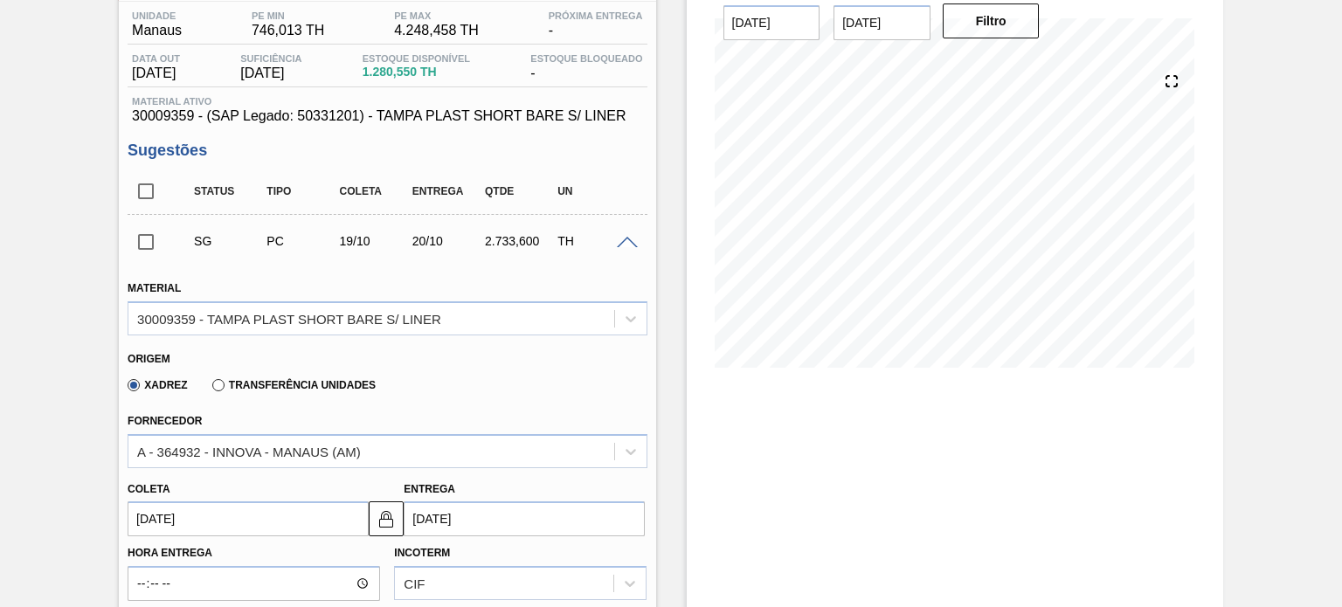
click at [624, 240] on span at bounding box center [627, 243] width 21 height 13
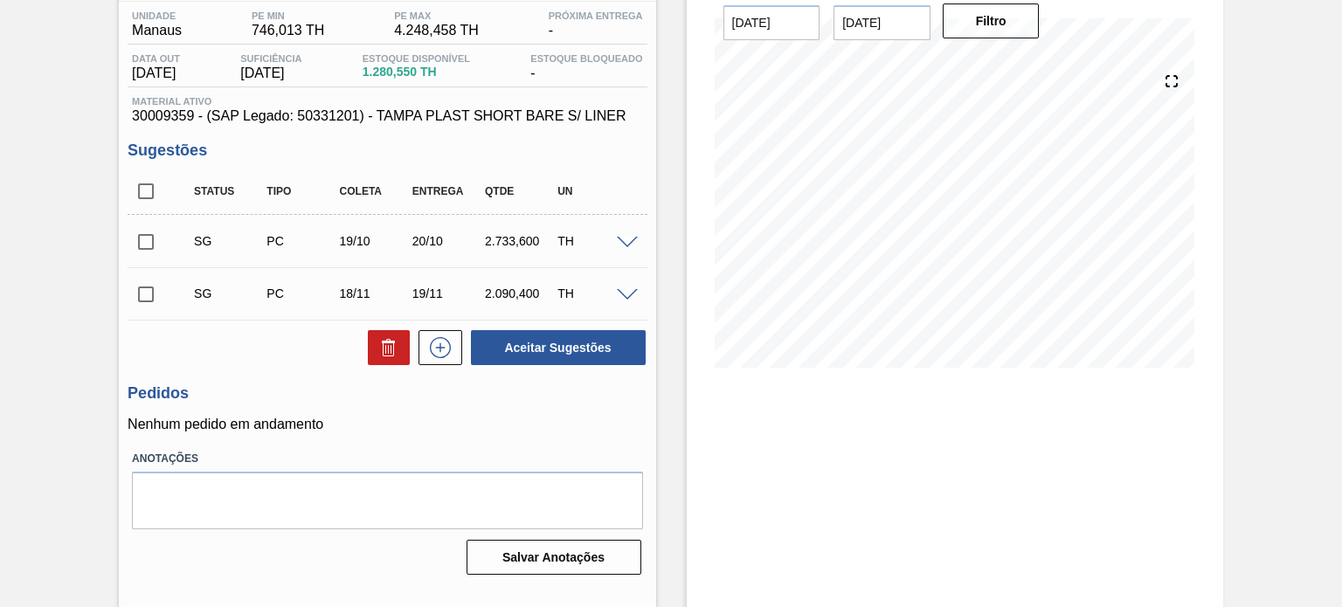
click at [617, 240] on span at bounding box center [627, 243] width 21 height 13
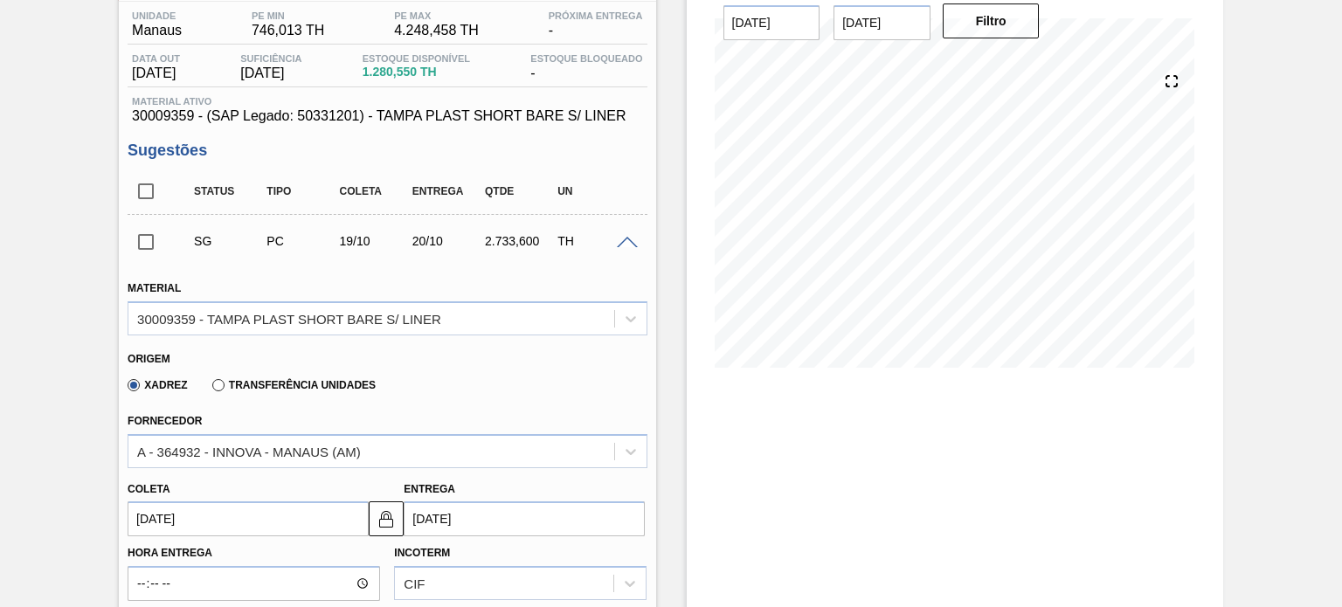
click at [617, 240] on span at bounding box center [627, 243] width 21 height 13
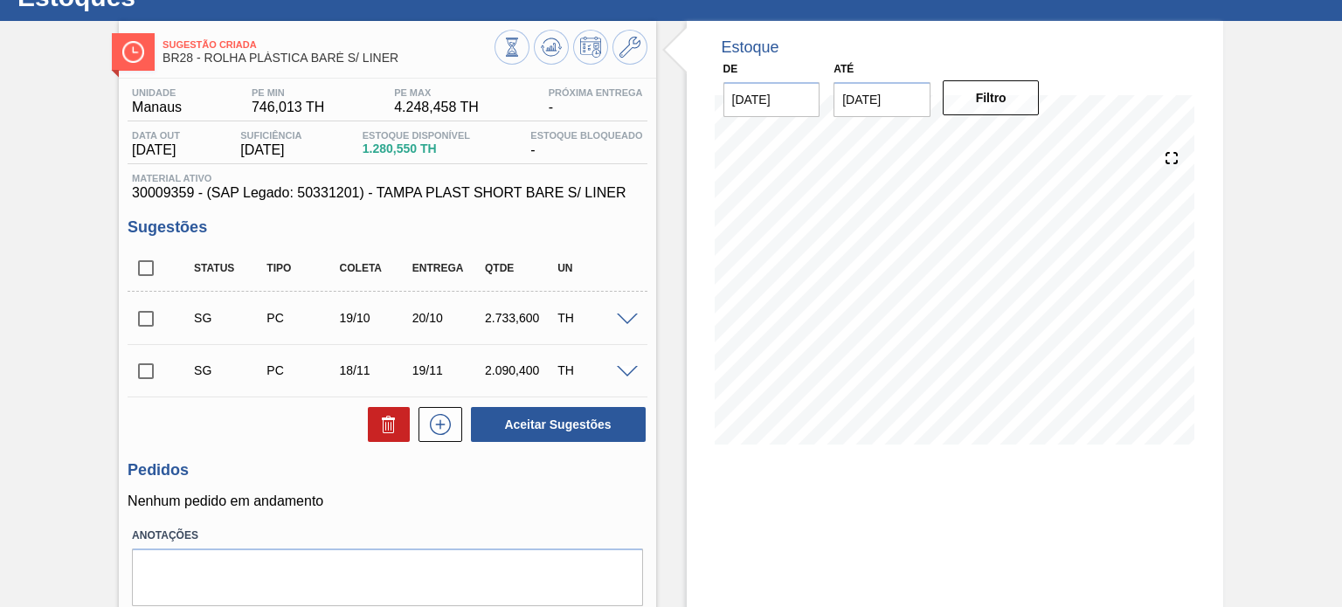
scroll to position [0, 0]
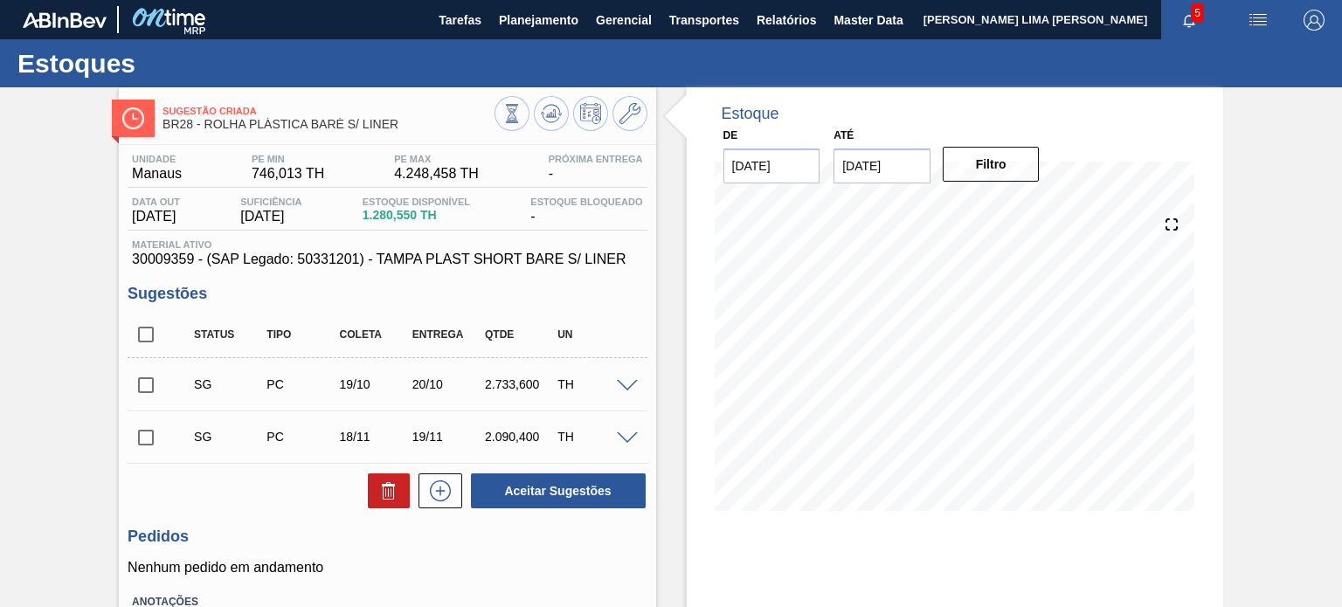
click at [413, 171] on span "4.248,458 TH" at bounding box center [436, 174] width 85 height 16
